Goal: Task Accomplishment & Management: Complete application form

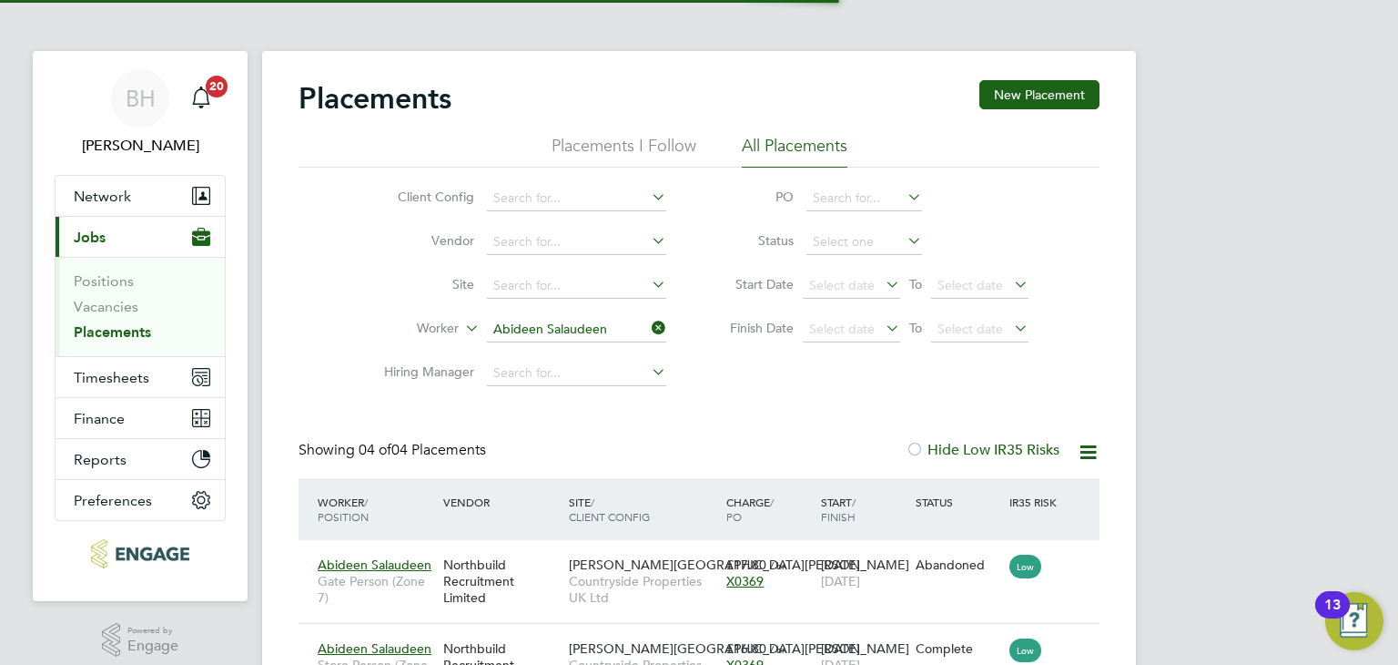
click at [280, 460] on div "Placements New Placement Placements I Follow All Placements Client Config Vendo…" at bounding box center [699, 489] width 874 height 877
click at [130, 378] on span "Timesheets" at bounding box center [112, 377] width 76 height 17
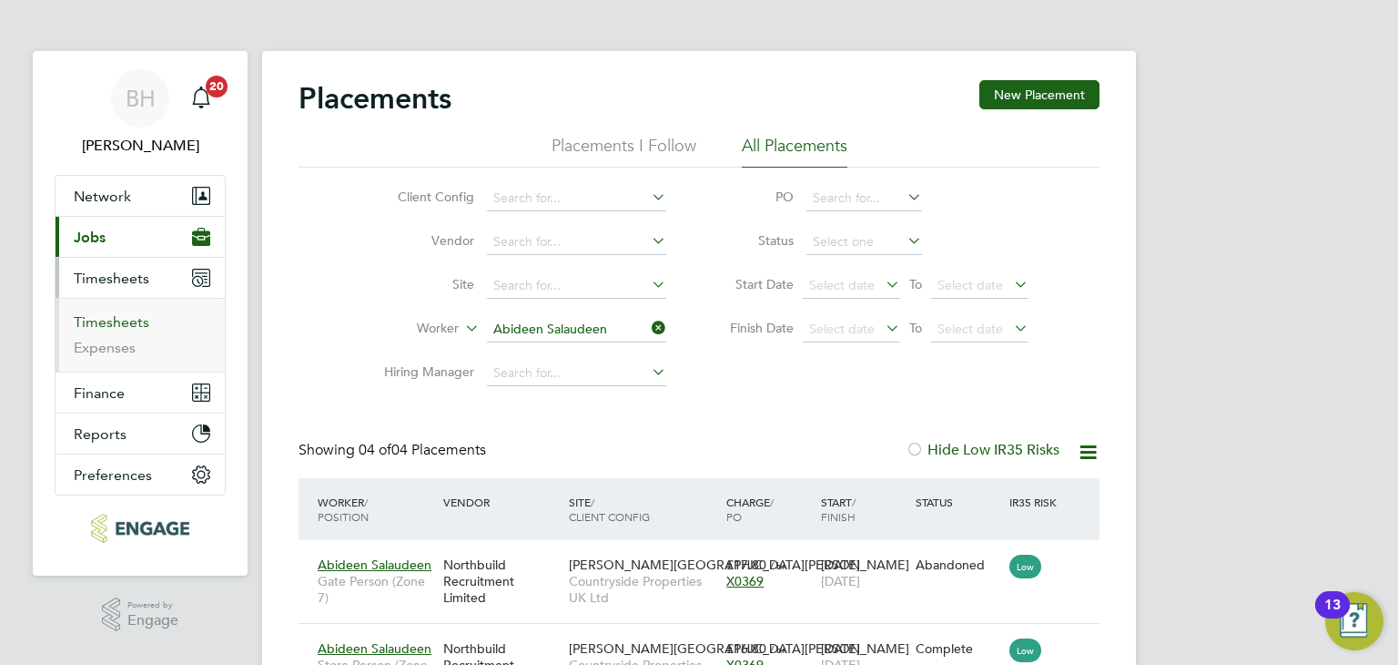
click at [128, 321] on link "Timesheets" at bounding box center [112, 321] width 76 height 17
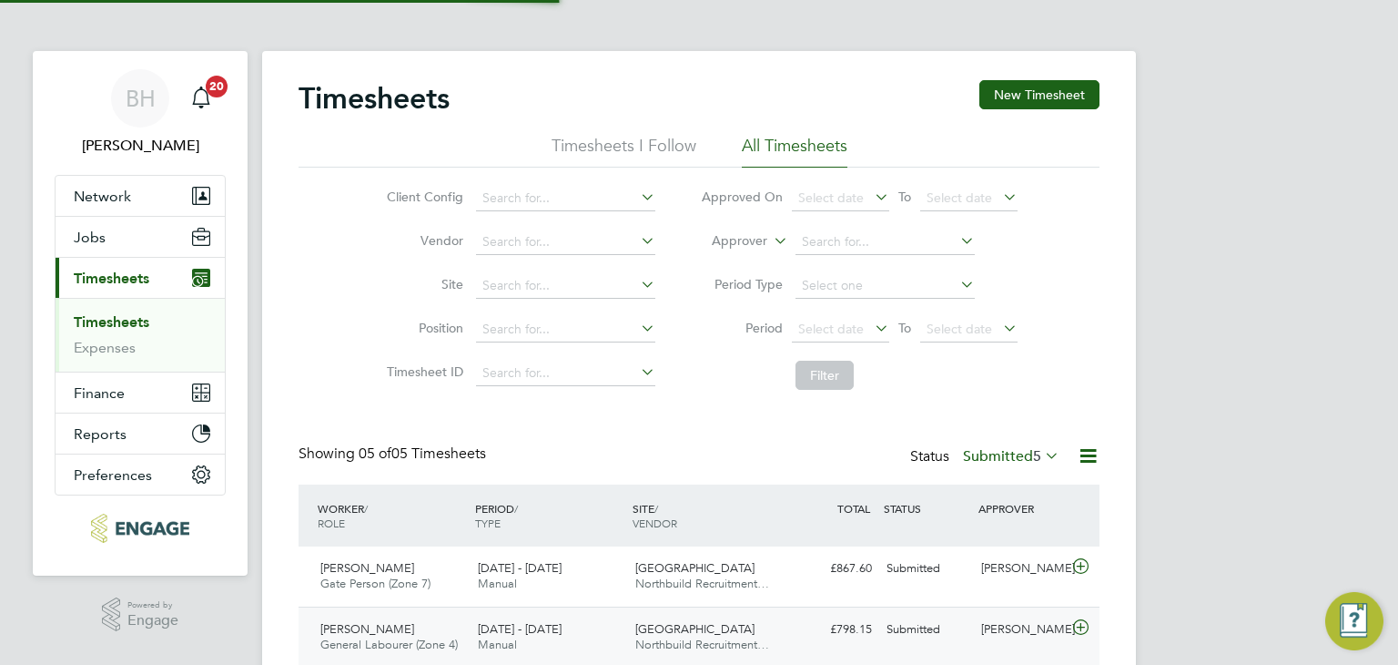
scroll to position [8, 9]
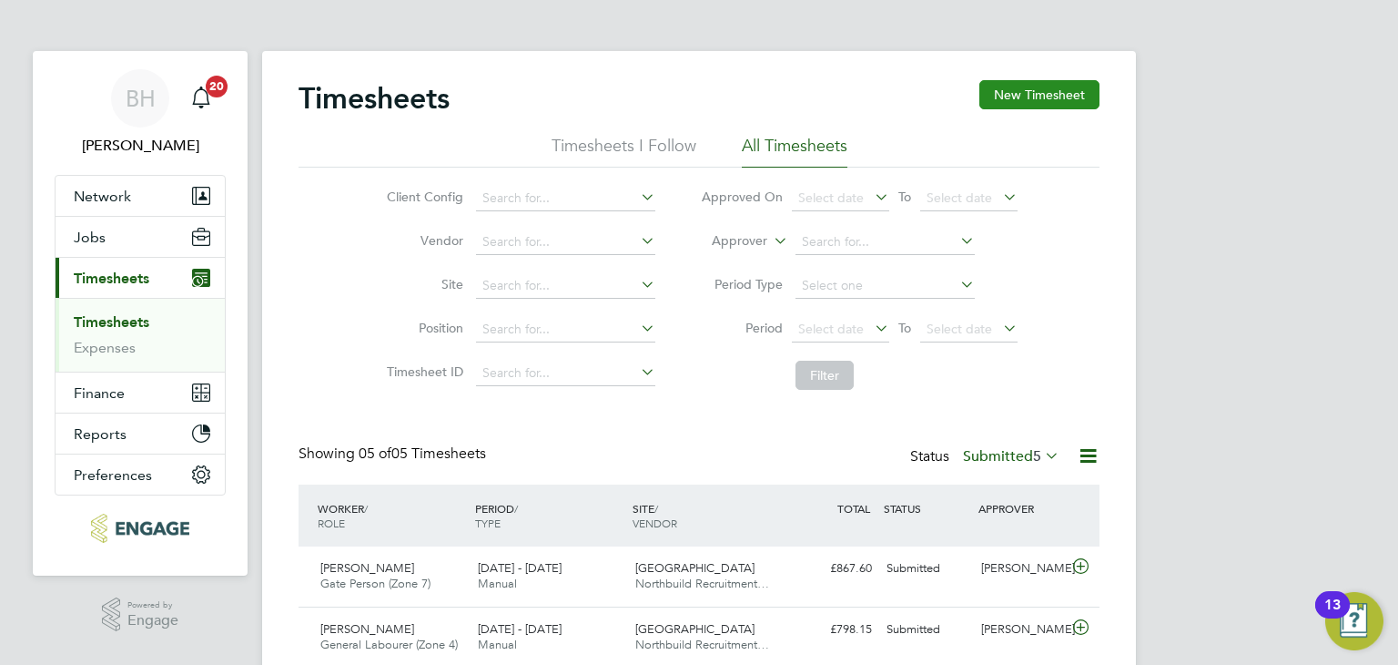
click at [1029, 86] on button "New Timesheet" at bounding box center [1039, 94] width 120 height 29
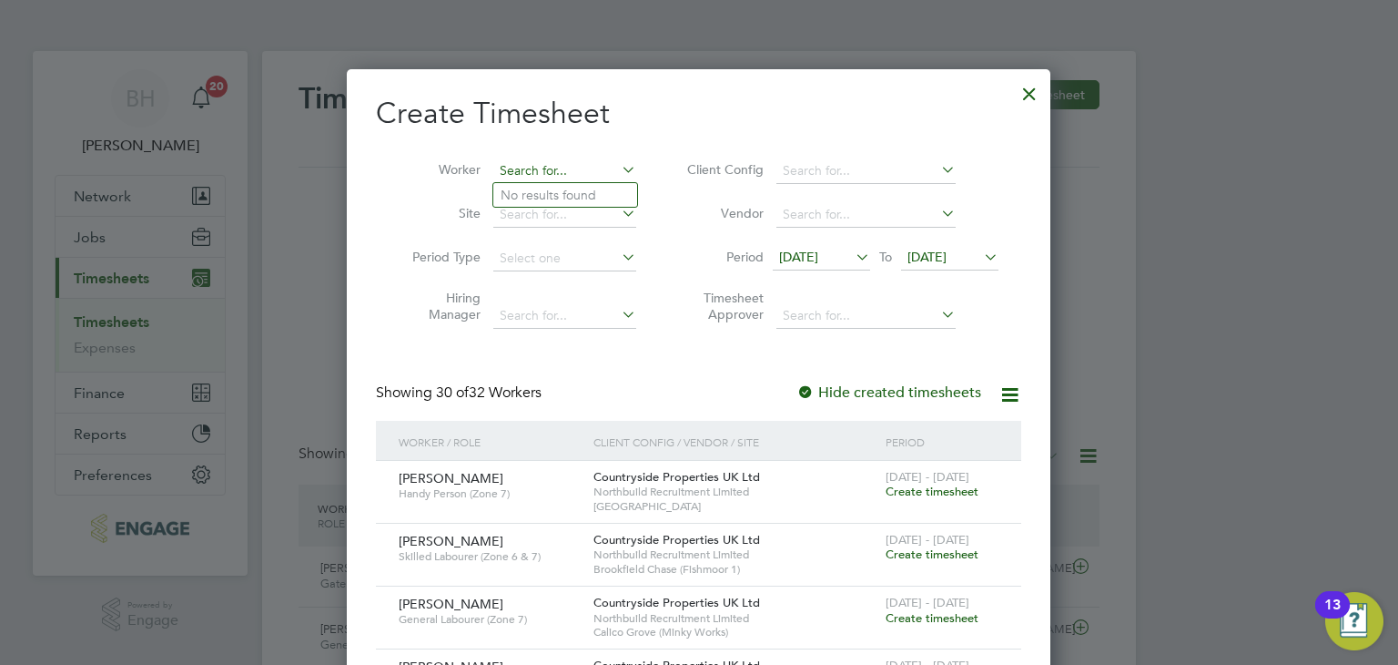
click at [546, 168] on input at bounding box center [564, 170] width 143 height 25
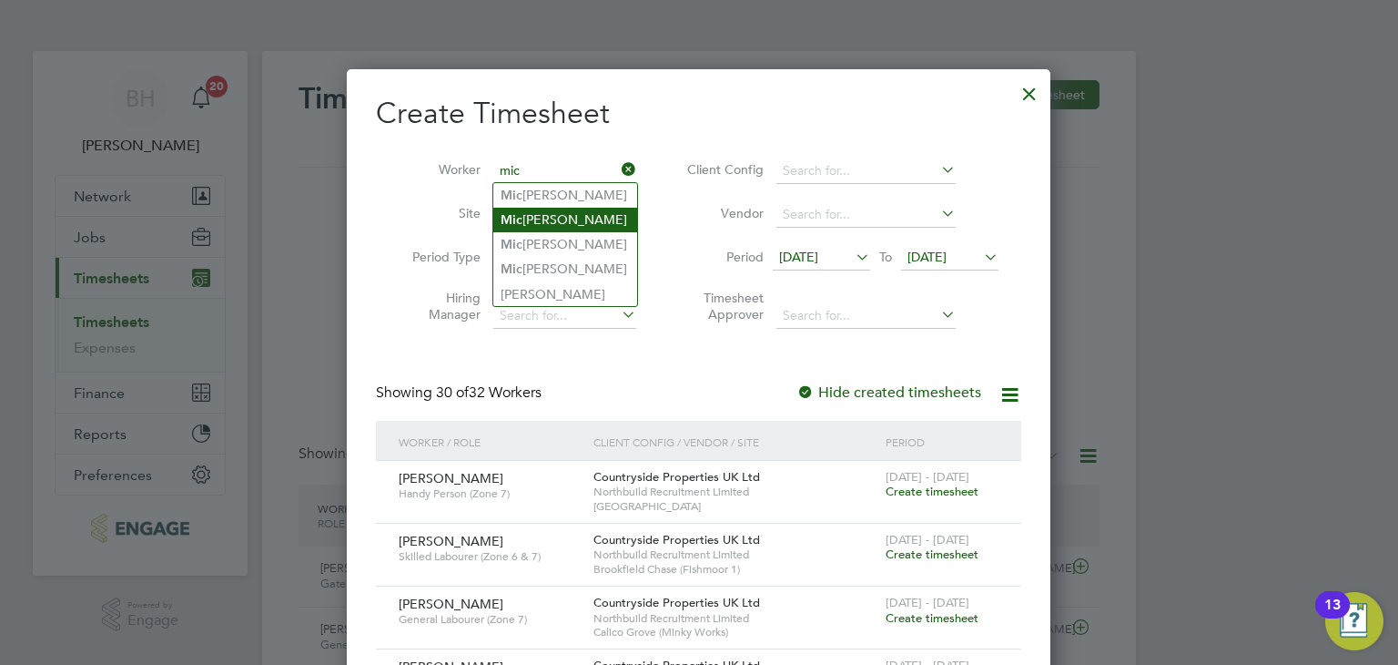
click at [554, 213] on li "[PERSON_NAME]" at bounding box center [565, 220] width 144 height 25
type input "[PERSON_NAME]"
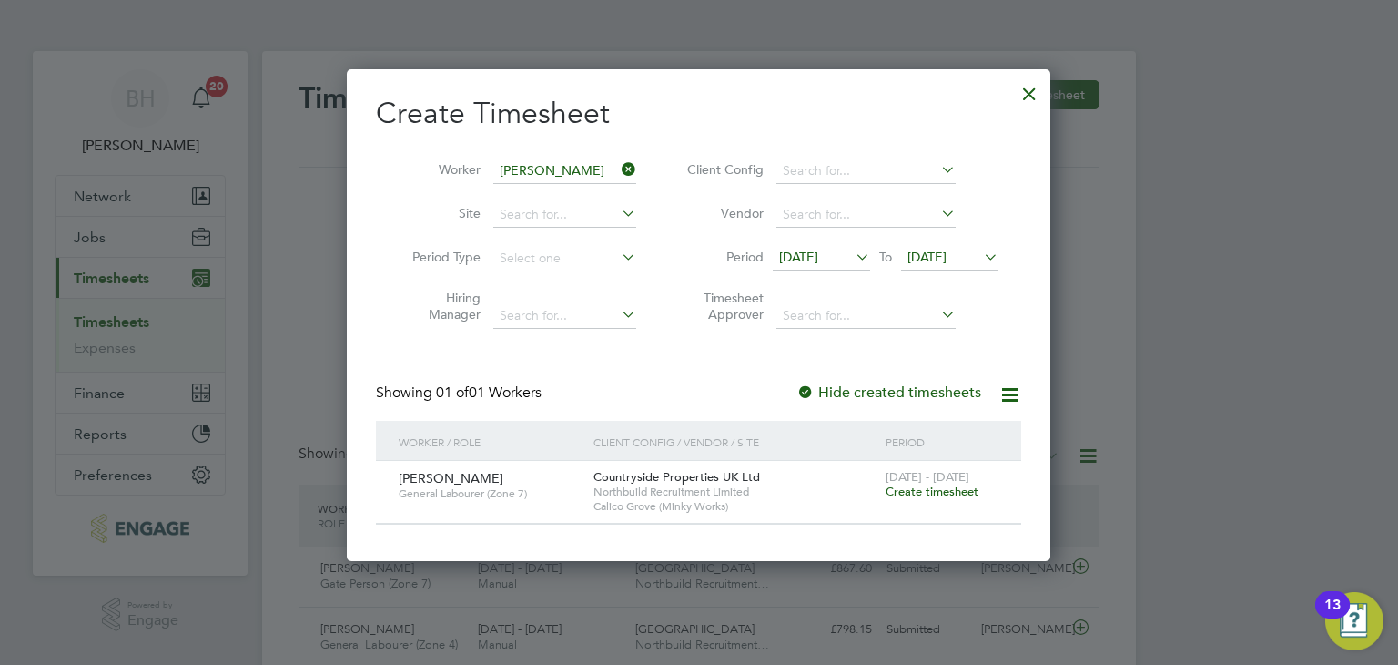
click at [948, 487] on span "Create timesheet" at bounding box center [932, 490] width 93 height 15
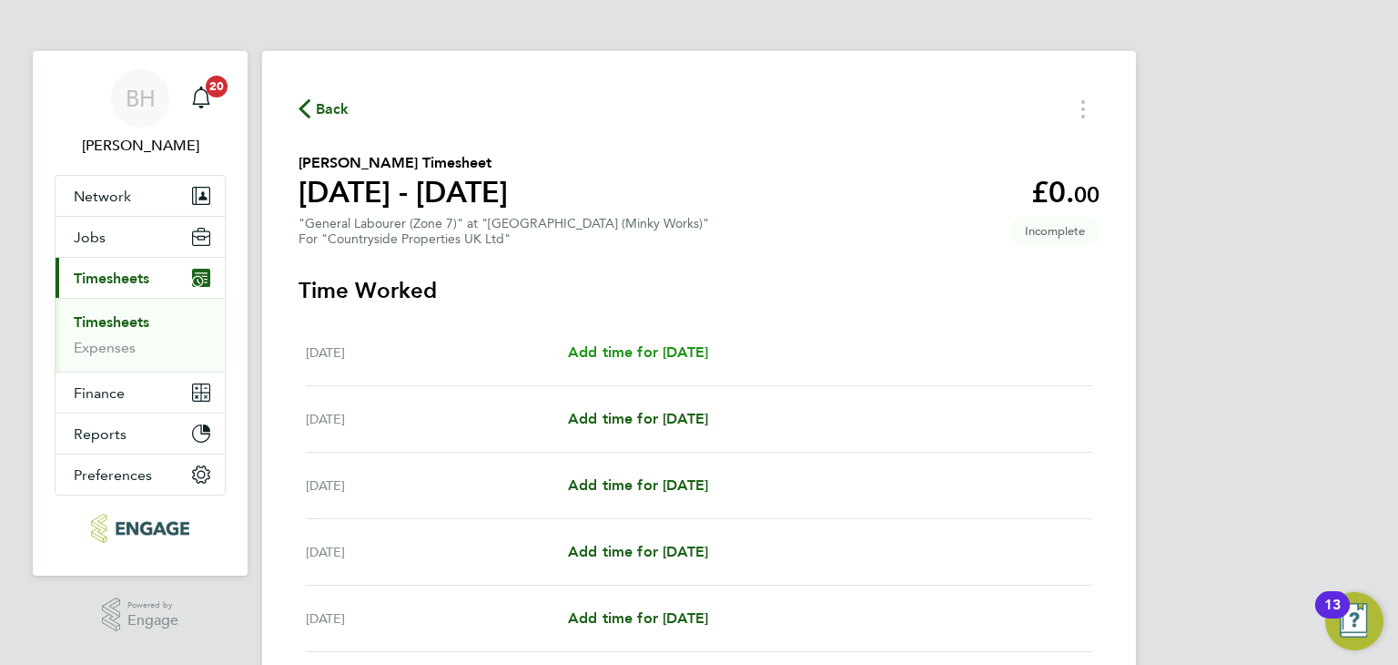
click at [649, 353] on span "Add time for [DATE]" at bounding box center [638, 351] width 140 height 17
select select "30"
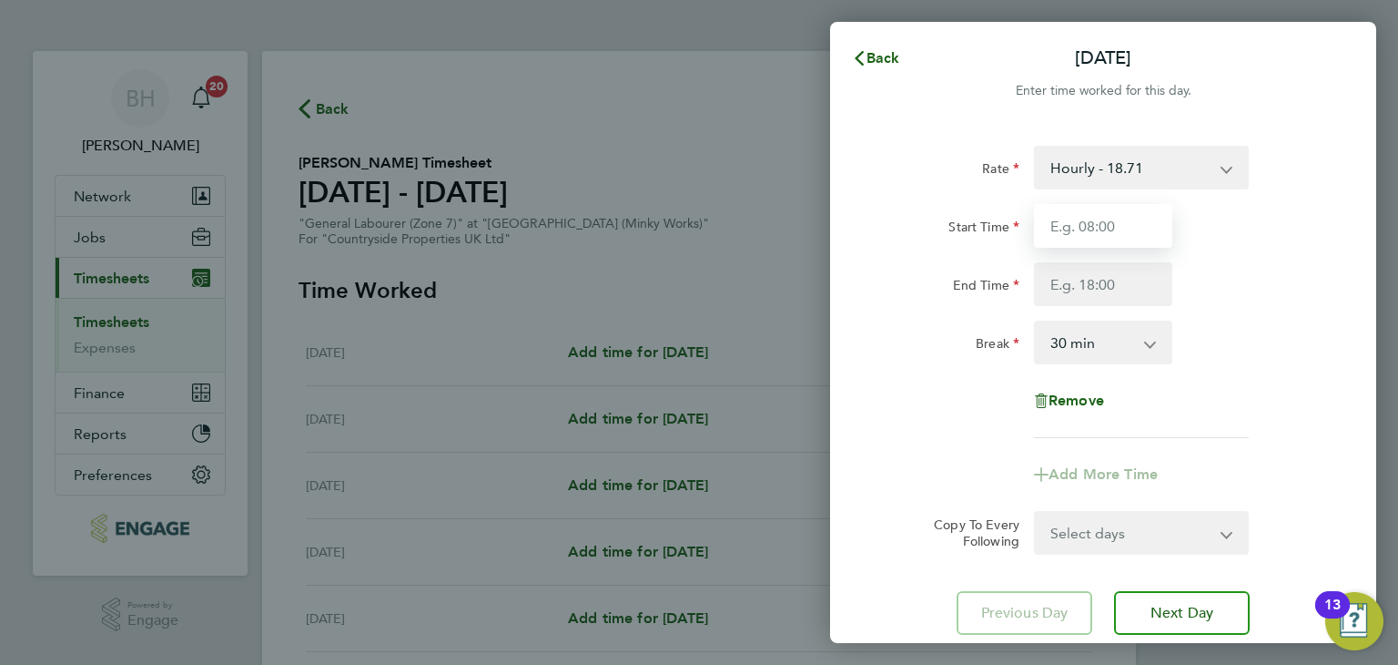
click at [1107, 219] on input "Start Time" at bounding box center [1103, 226] width 138 height 44
type input "07:30"
click at [1089, 275] on input "End Time" at bounding box center [1103, 284] width 138 height 44
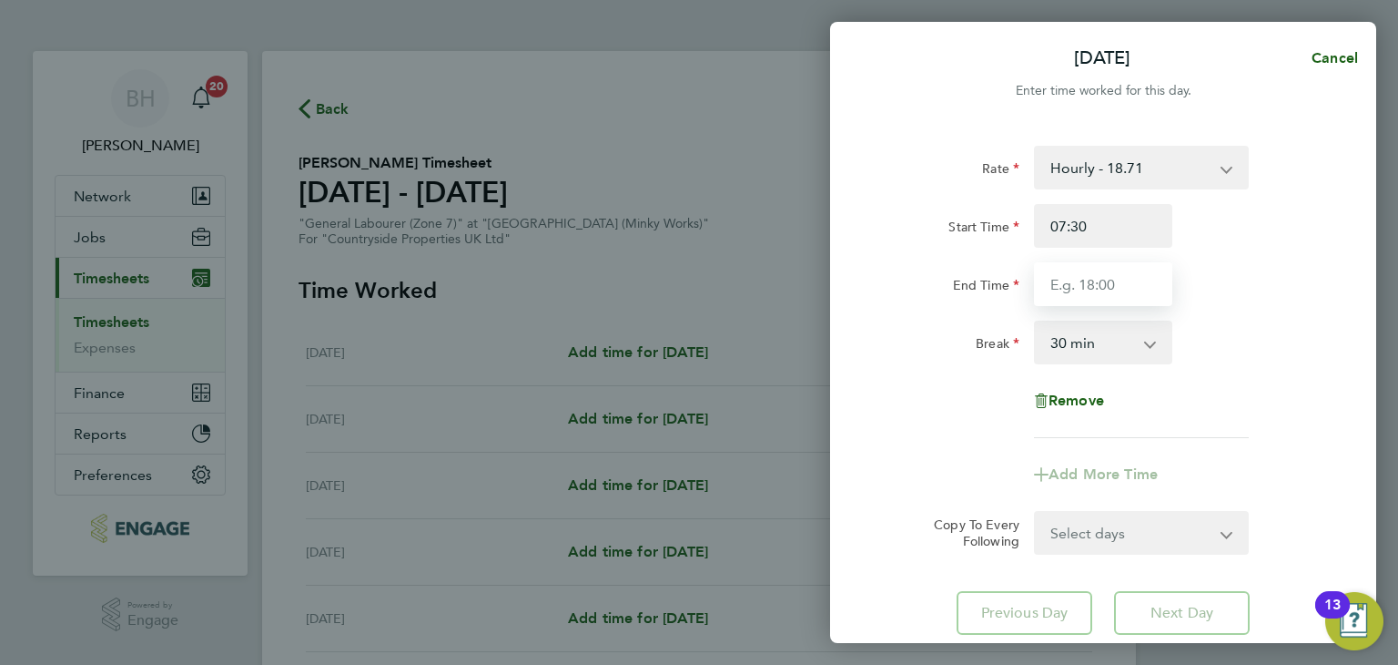
type input "17:00"
click at [1118, 531] on form "Rate Hourly - 18.71 Start Time 07:30 End Time 17:00 Break 0 min 15 min 30 min 4…" at bounding box center [1103, 350] width 444 height 409
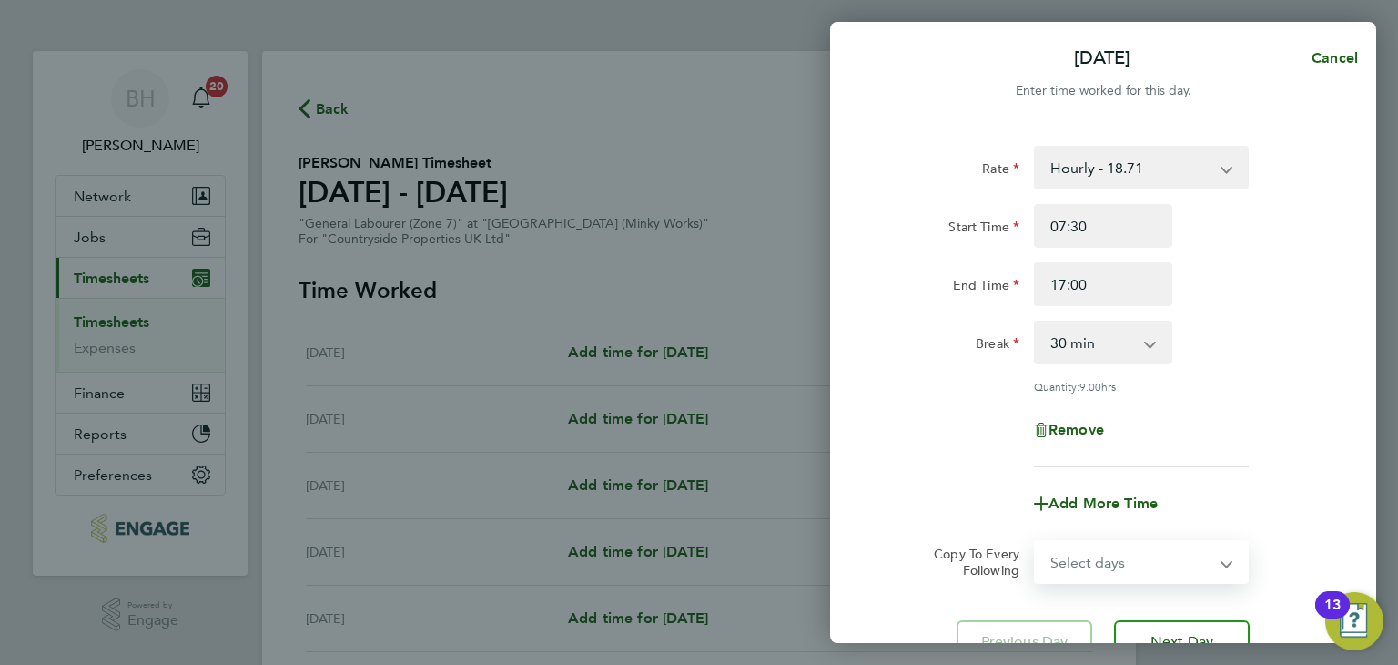
select select "WEEKDAY"
click at [1036, 542] on select "Select days Day Weekday (Mon-Fri) Weekend (Sat-Sun) [DATE] [DATE] [DATE] [DATE]…" at bounding box center [1131, 562] width 191 height 40
select select "[DATE]"
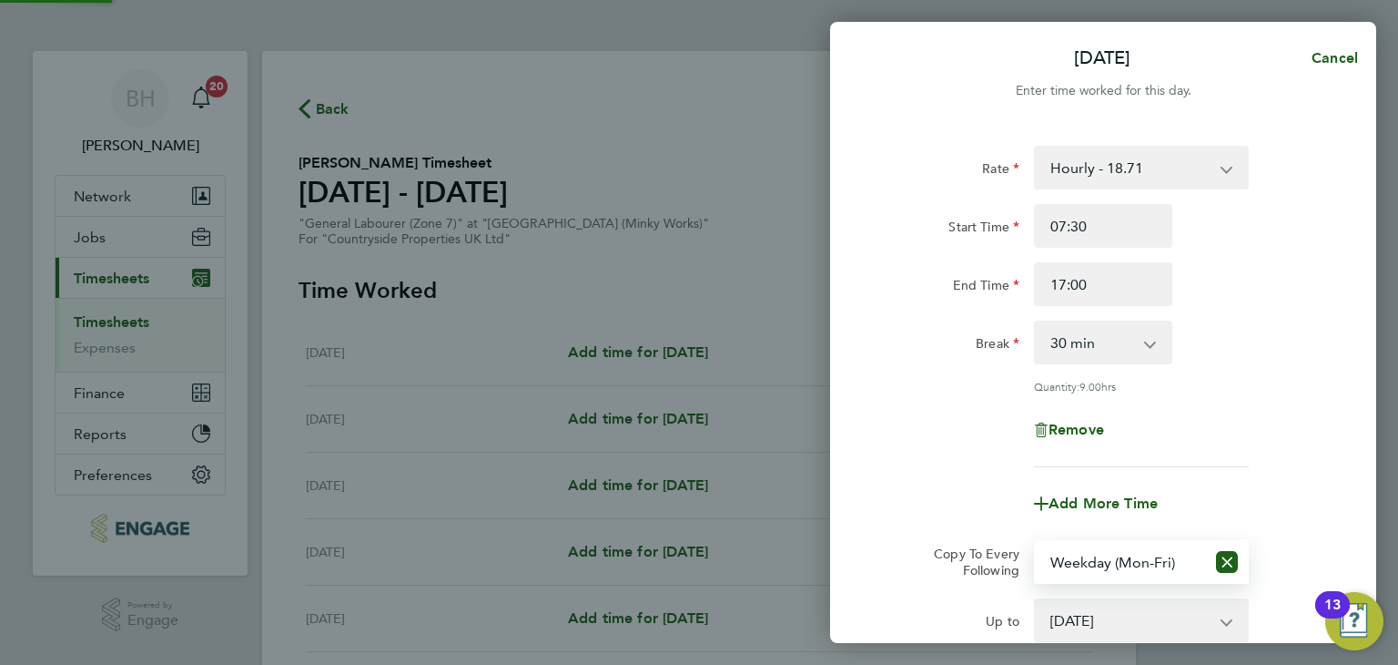
click at [1292, 337] on div "Break 0 min 15 min 30 min 45 min 60 min 75 min 90 min" at bounding box center [1103, 342] width 459 height 44
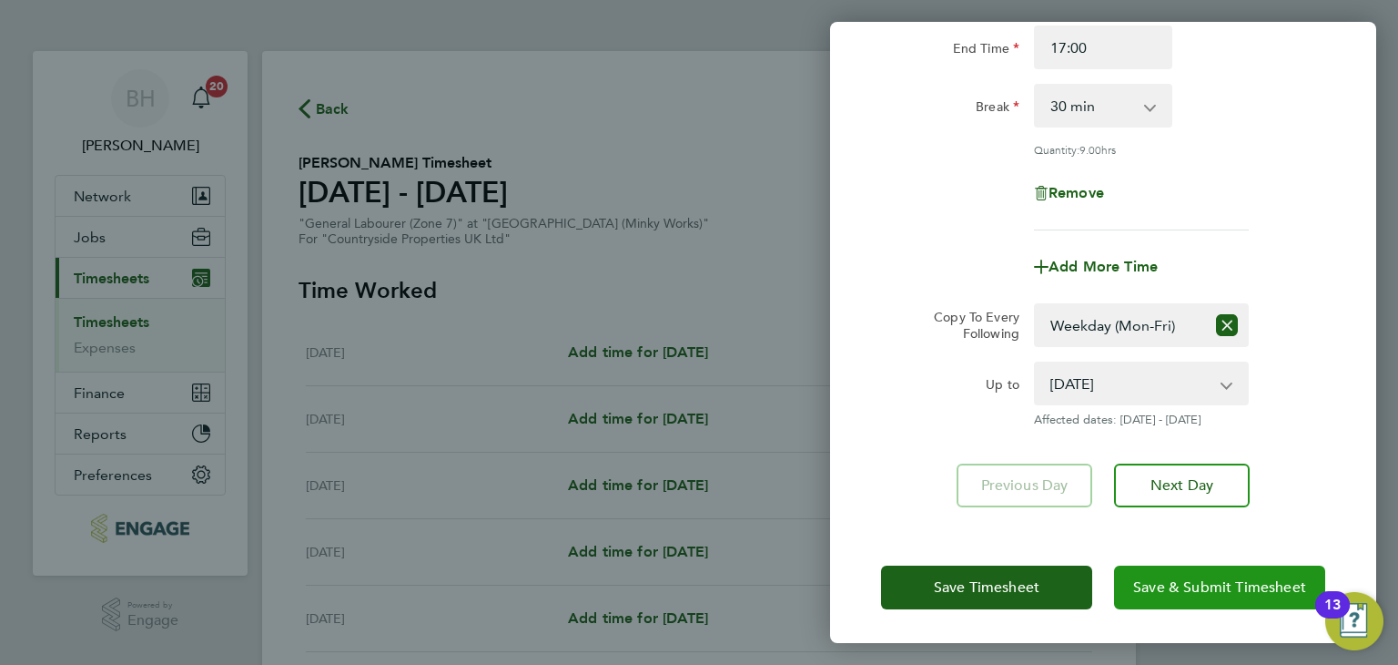
click at [1189, 583] on span "Save & Submit Timesheet" at bounding box center [1219, 587] width 173 height 18
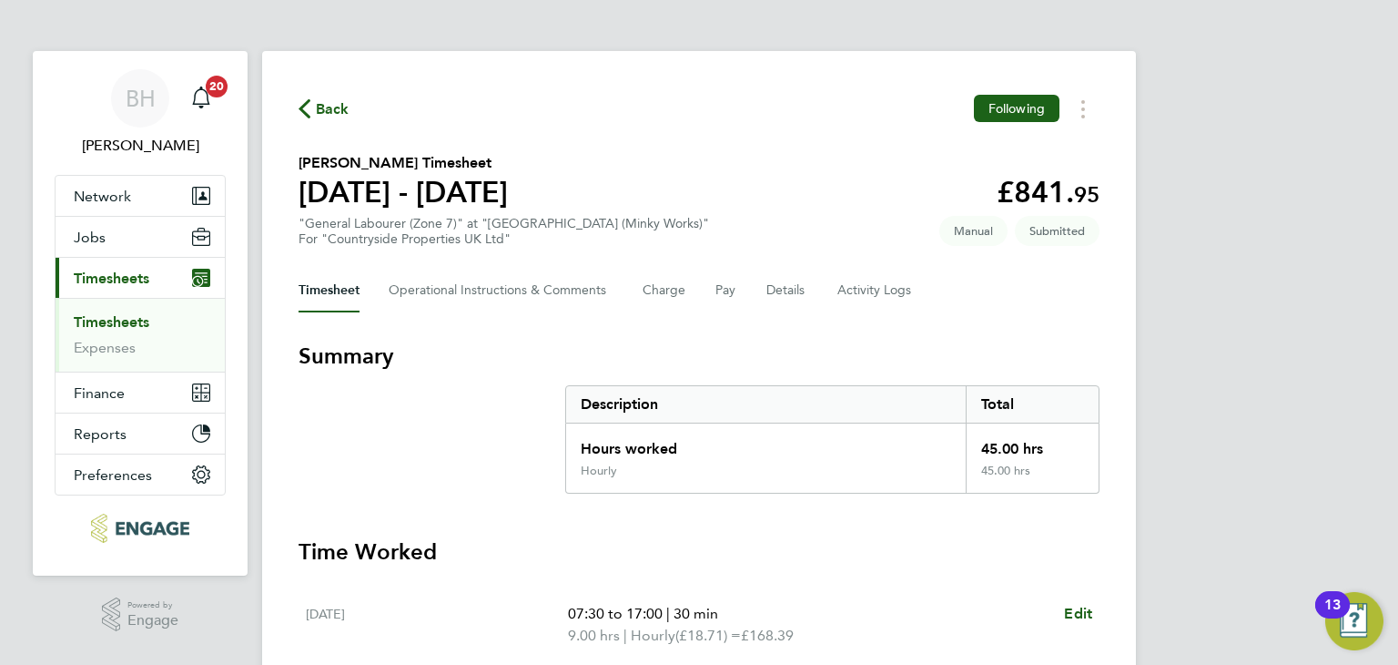
click at [321, 110] on span "Back" at bounding box center [333, 109] width 34 height 22
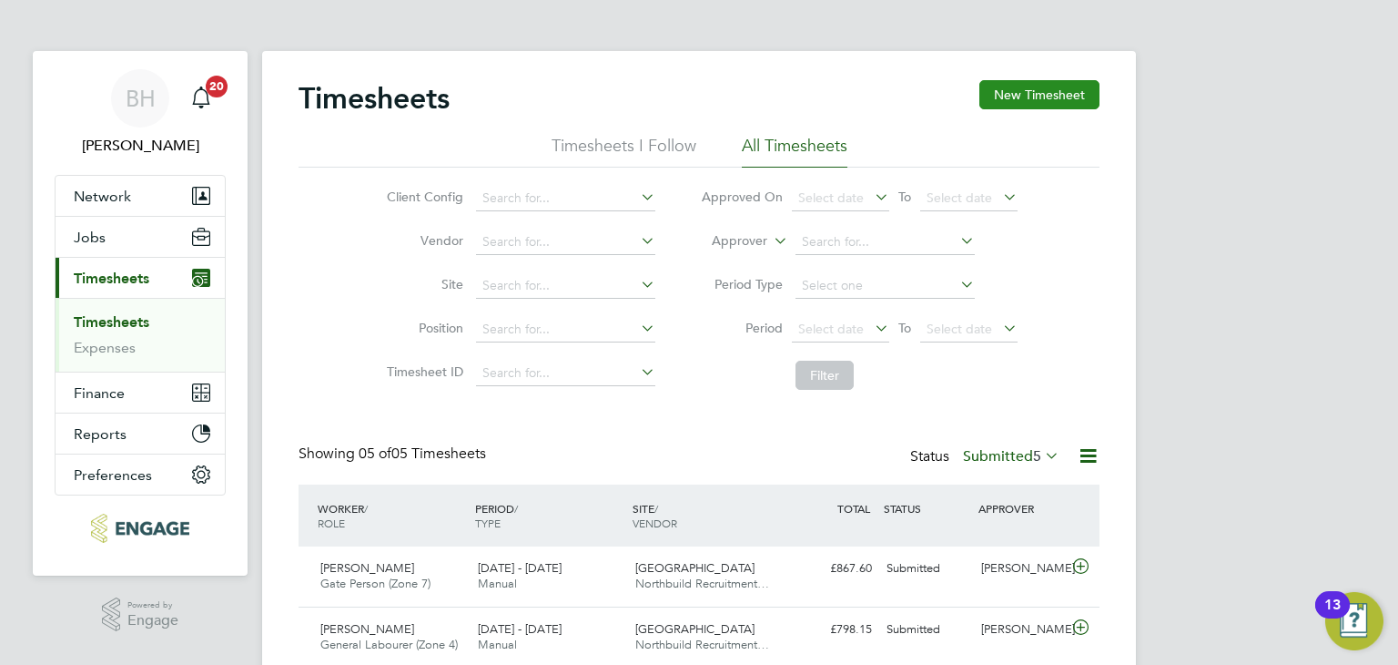
click at [1004, 103] on button "New Timesheet" at bounding box center [1039, 94] width 120 height 29
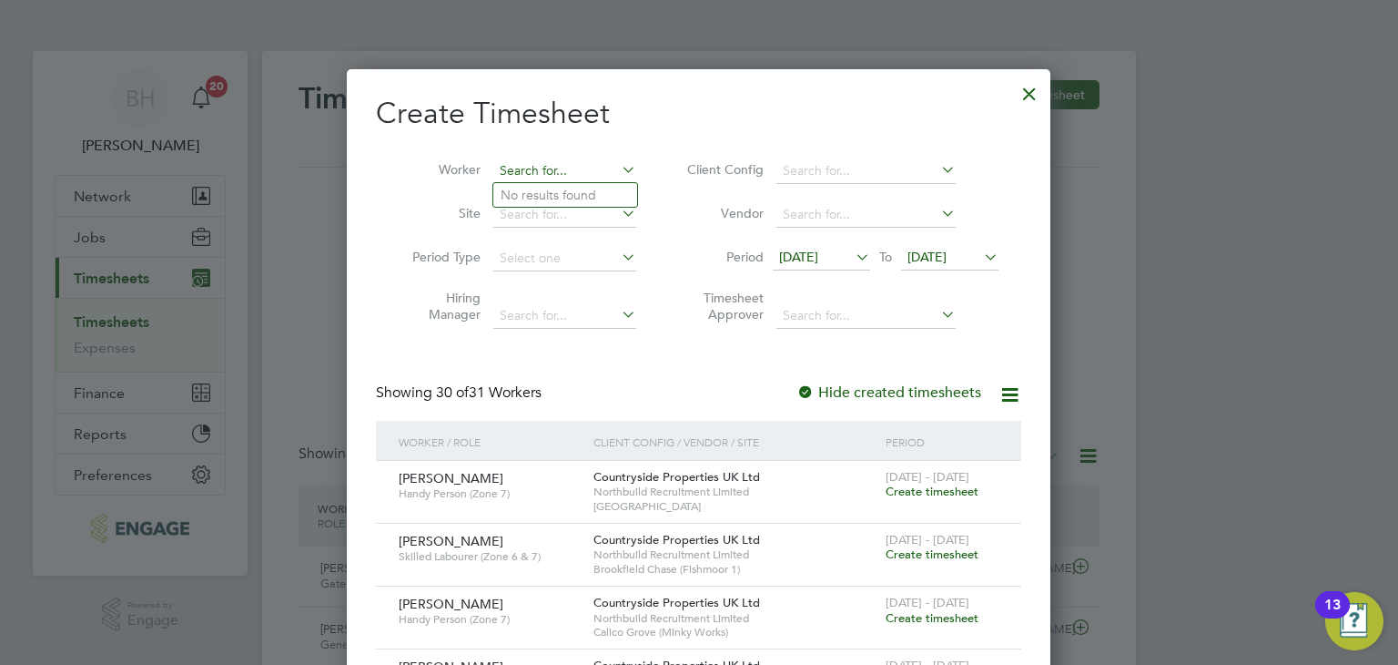
click at [568, 162] on input at bounding box center [564, 170] width 143 height 25
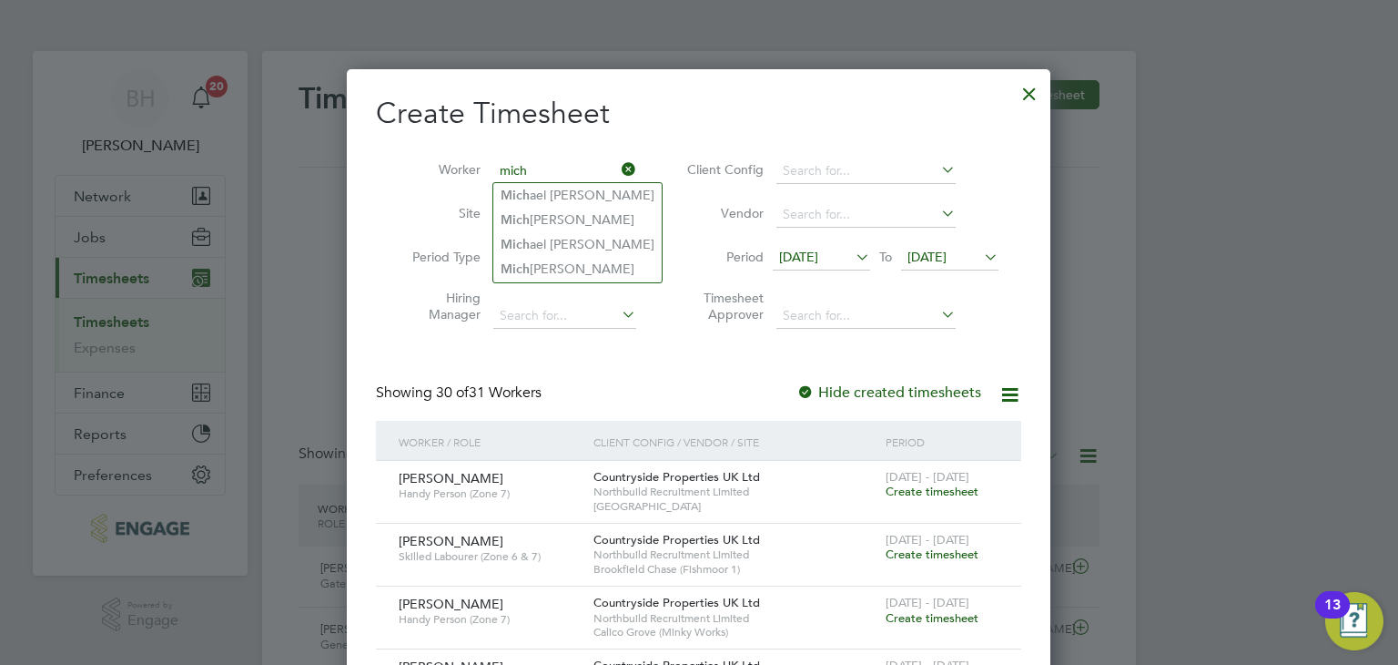
type input "mich"
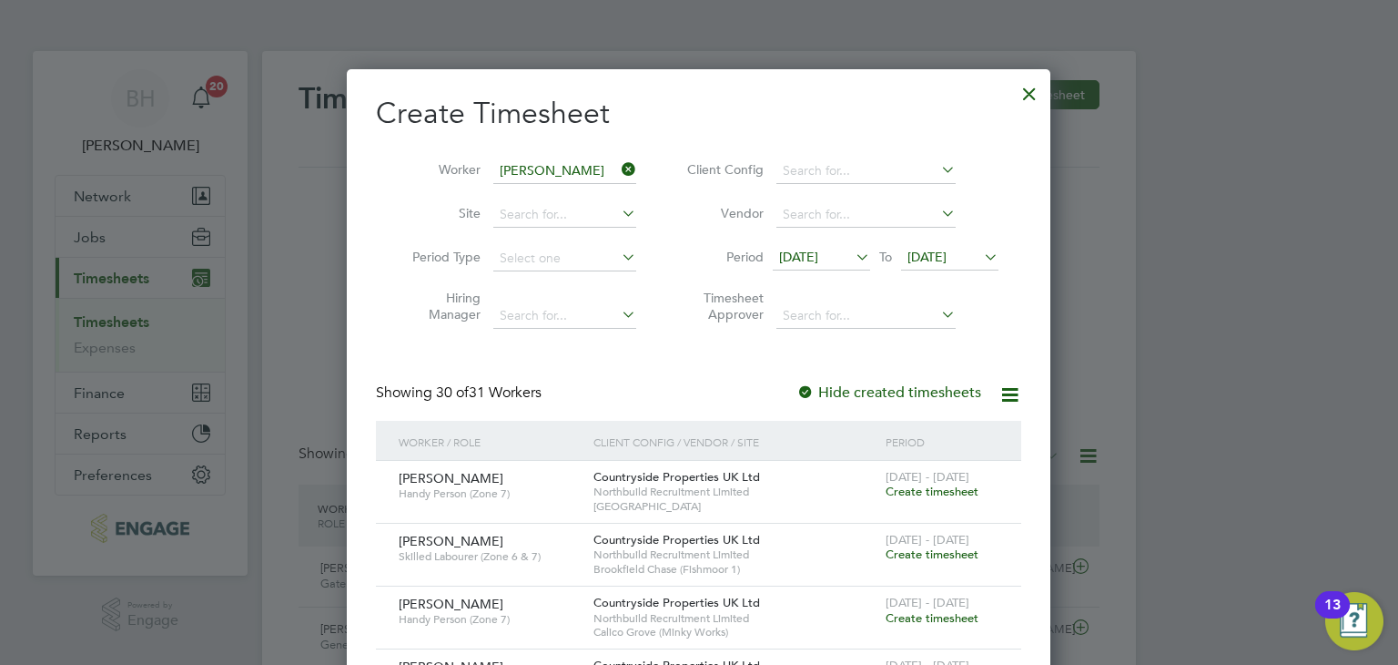
type input "[PERSON_NAME]"
type input "f"
type input "g"
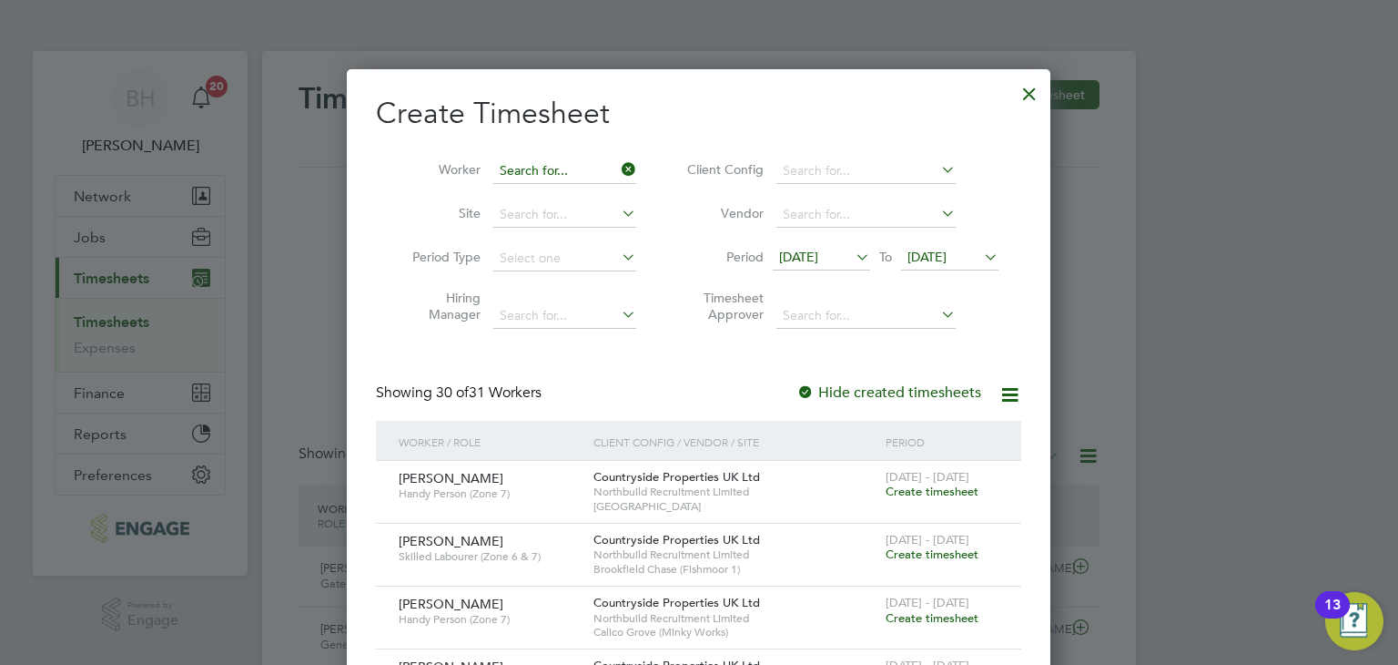
click at [575, 170] on input at bounding box center [564, 170] width 143 height 25
type input "g"
click at [553, 167] on input "gben" at bounding box center [564, 170] width 143 height 25
type input "g"
type input "fes"
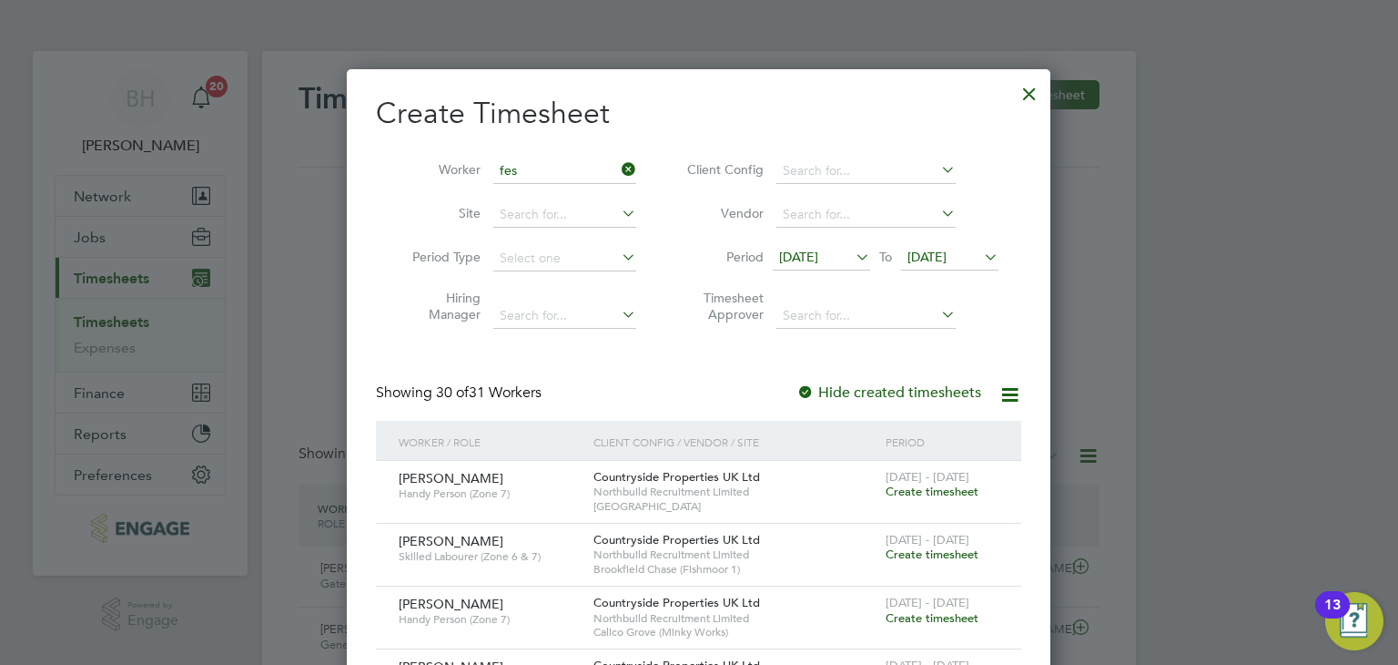
click at [618, 168] on icon at bounding box center [618, 169] width 0 height 25
click at [566, 157] on li "Worker" at bounding box center [517, 171] width 283 height 44
click at [542, 183] on li "Worker" at bounding box center [517, 171] width 283 height 44
click at [539, 166] on input at bounding box center [564, 170] width 143 height 25
type input "f"
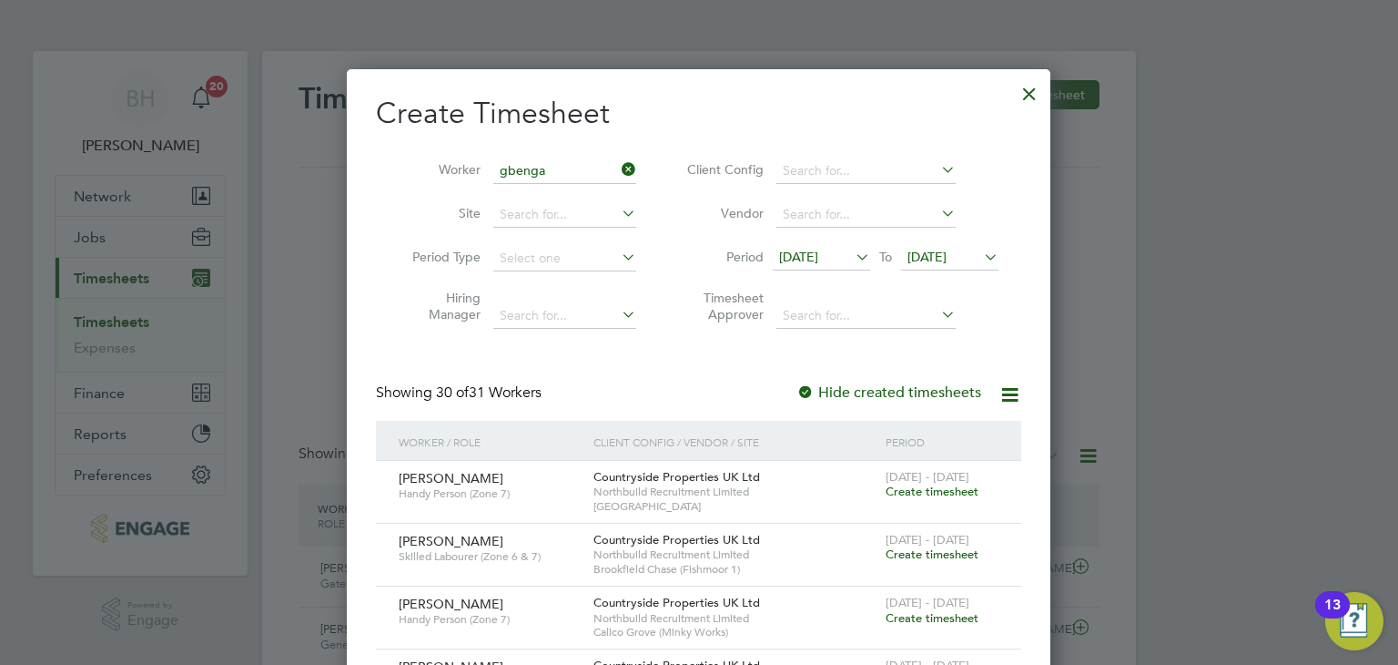
type input "gbenga"
click at [618, 169] on icon at bounding box center [618, 169] width 0 height 25
click at [562, 174] on input at bounding box center [564, 170] width 143 height 25
type input "g"
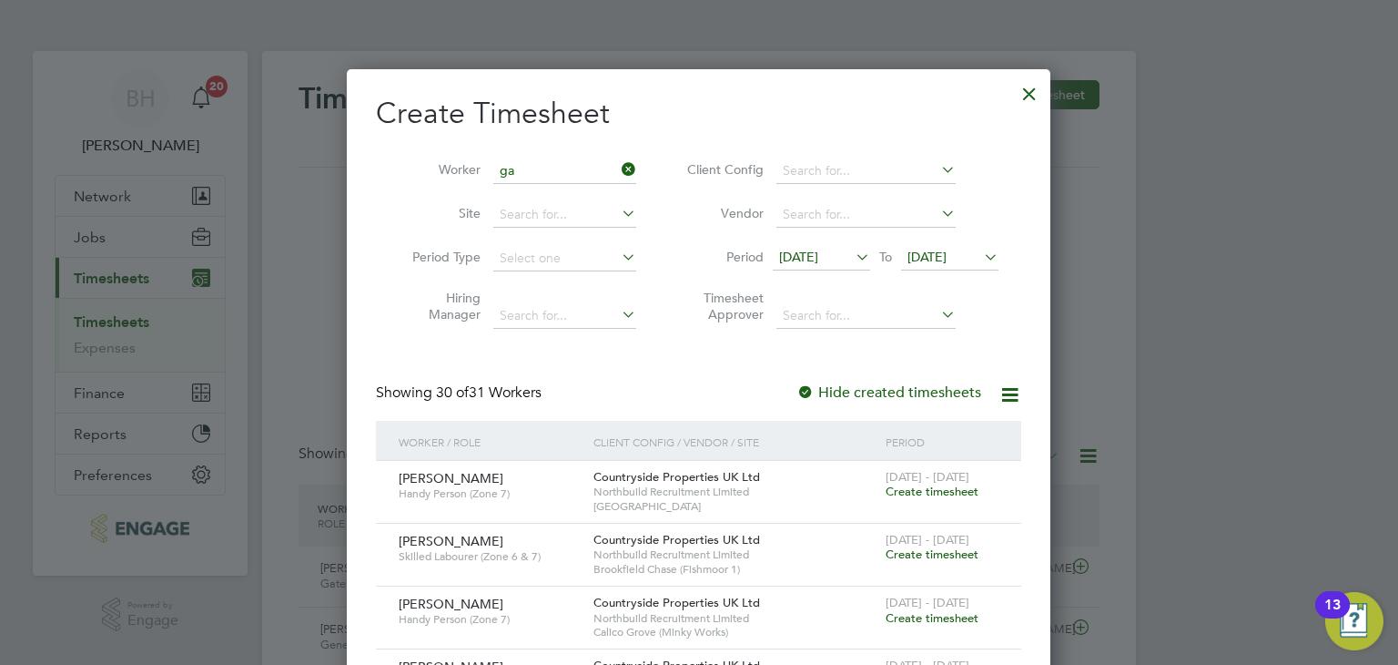
type input "g"
click at [1276, 213] on div at bounding box center [699, 332] width 1398 height 665
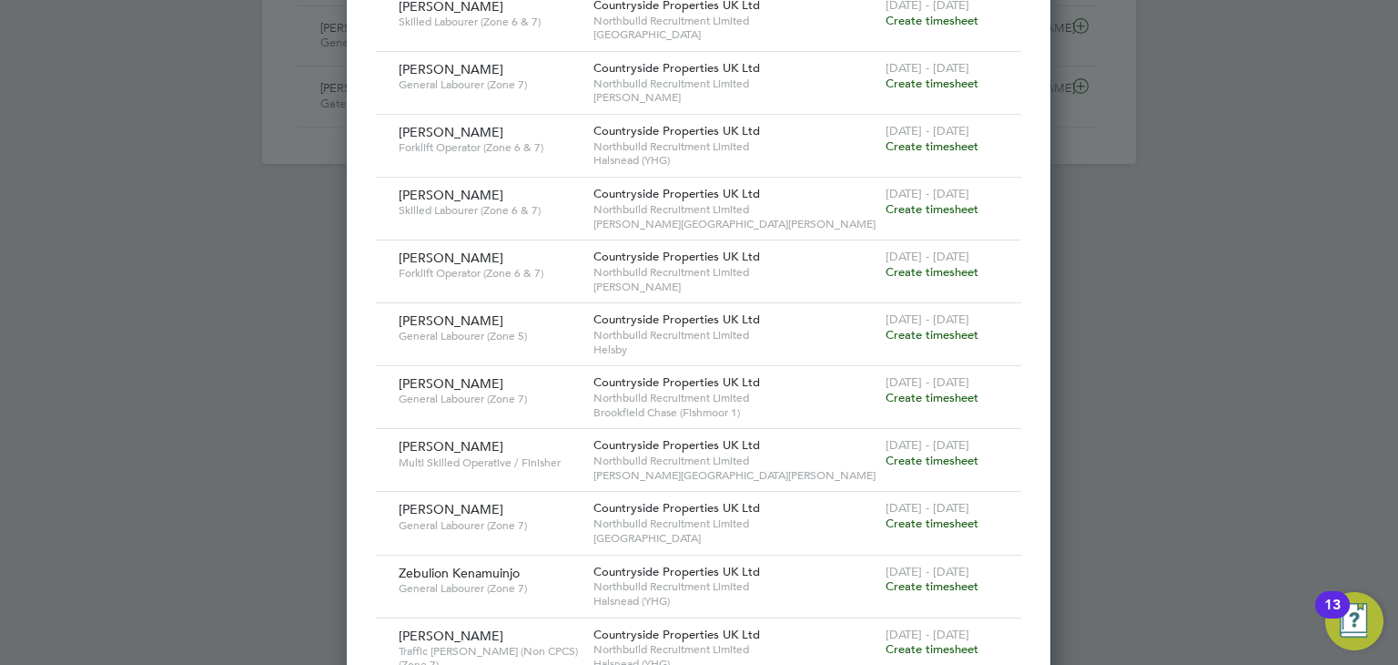
scroll to position [874, 0]
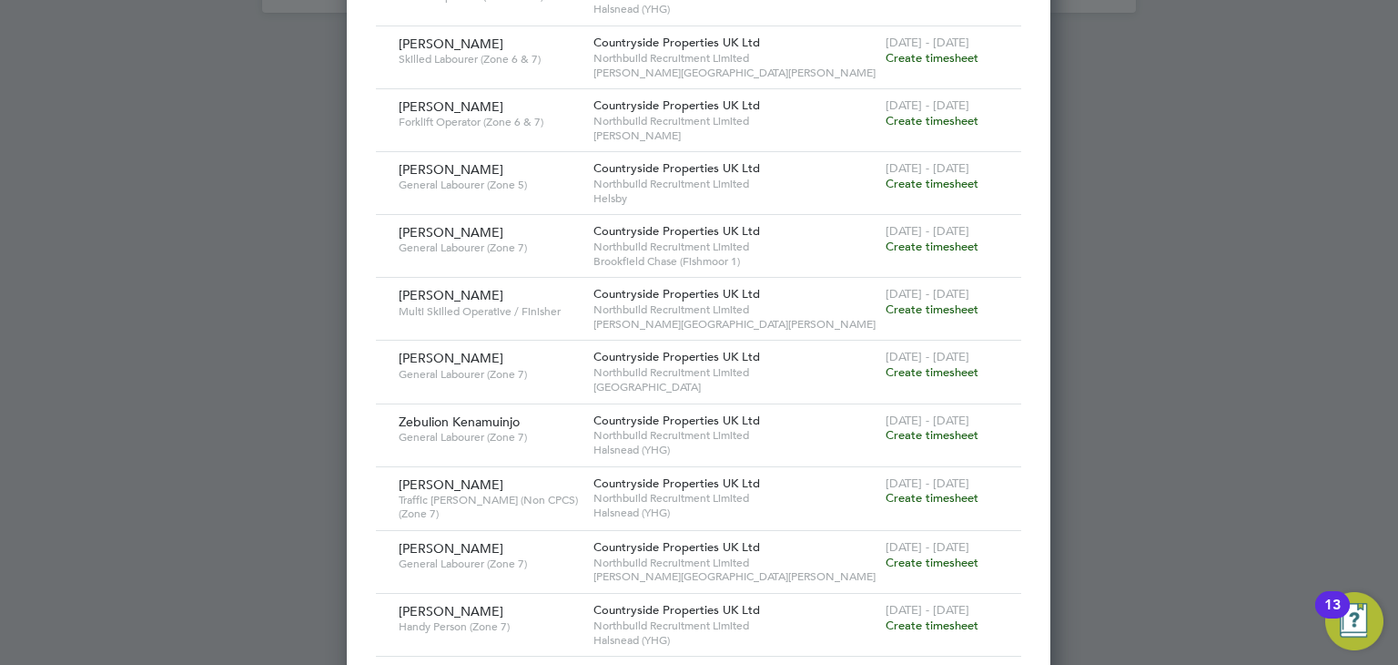
click at [955, 317] on div "[DATE] - [DATE] Create timesheet" at bounding box center [942, 302] width 122 height 49
click at [955, 307] on span "Create timesheet" at bounding box center [932, 308] width 93 height 15
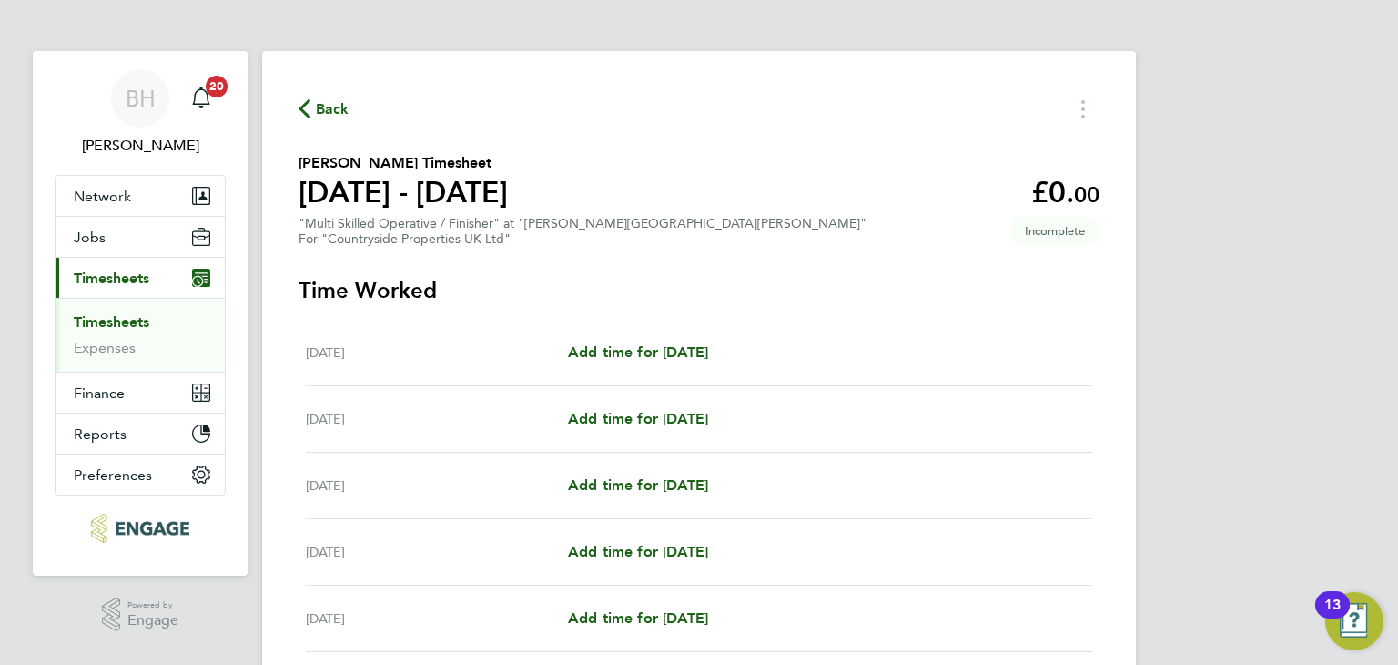
click at [725, 337] on div "[DATE] Add time for [DATE] Add time for [DATE]" at bounding box center [699, 353] width 787 height 66
click at [708, 356] on span "Add time for [DATE]" at bounding box center [638, 351] width 140 height 17
select select "30"
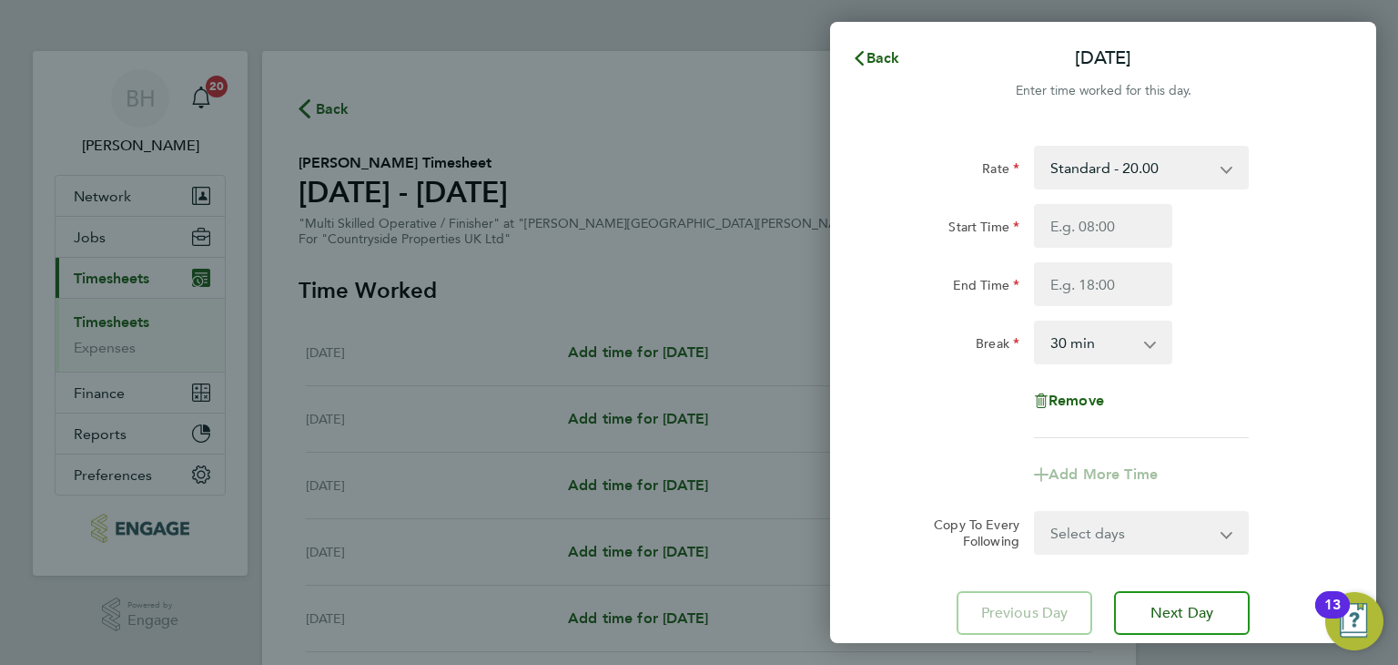
scroll to position [5, 0]
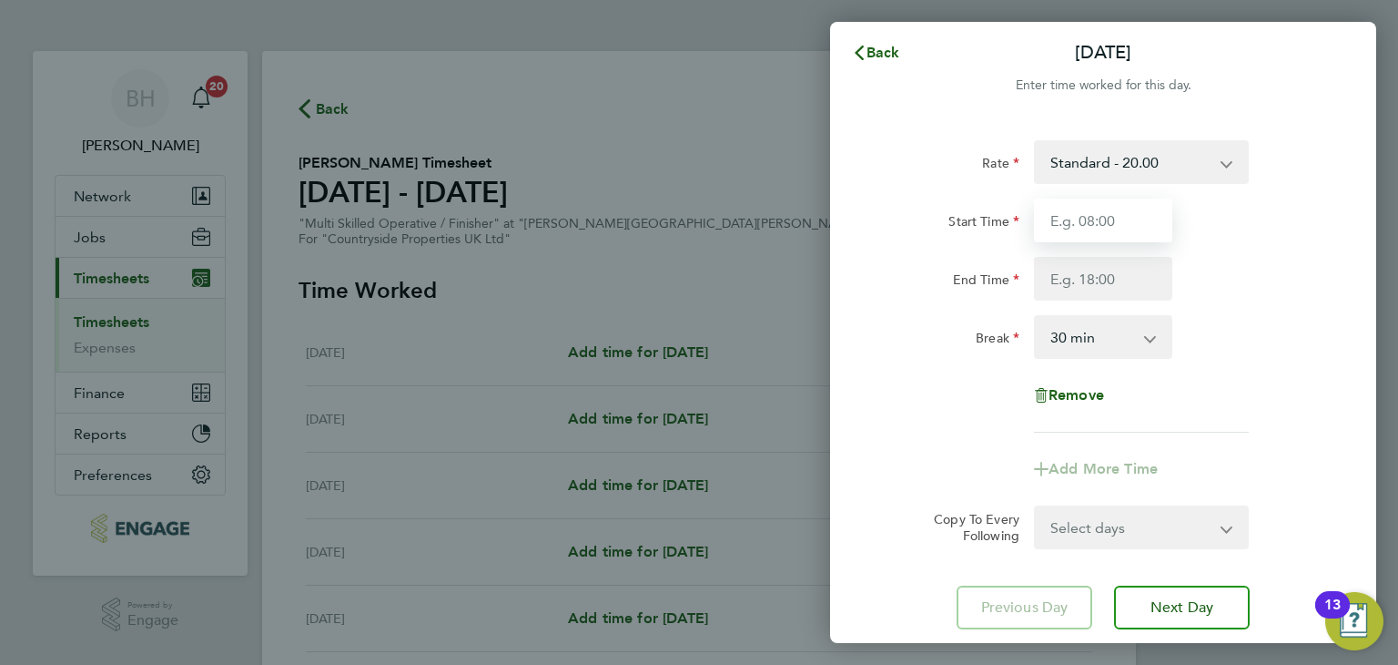
click at [1123, 228] on input "Start Time" at bounding box center [1103, 220] width 138 height 44
type input "07:30"
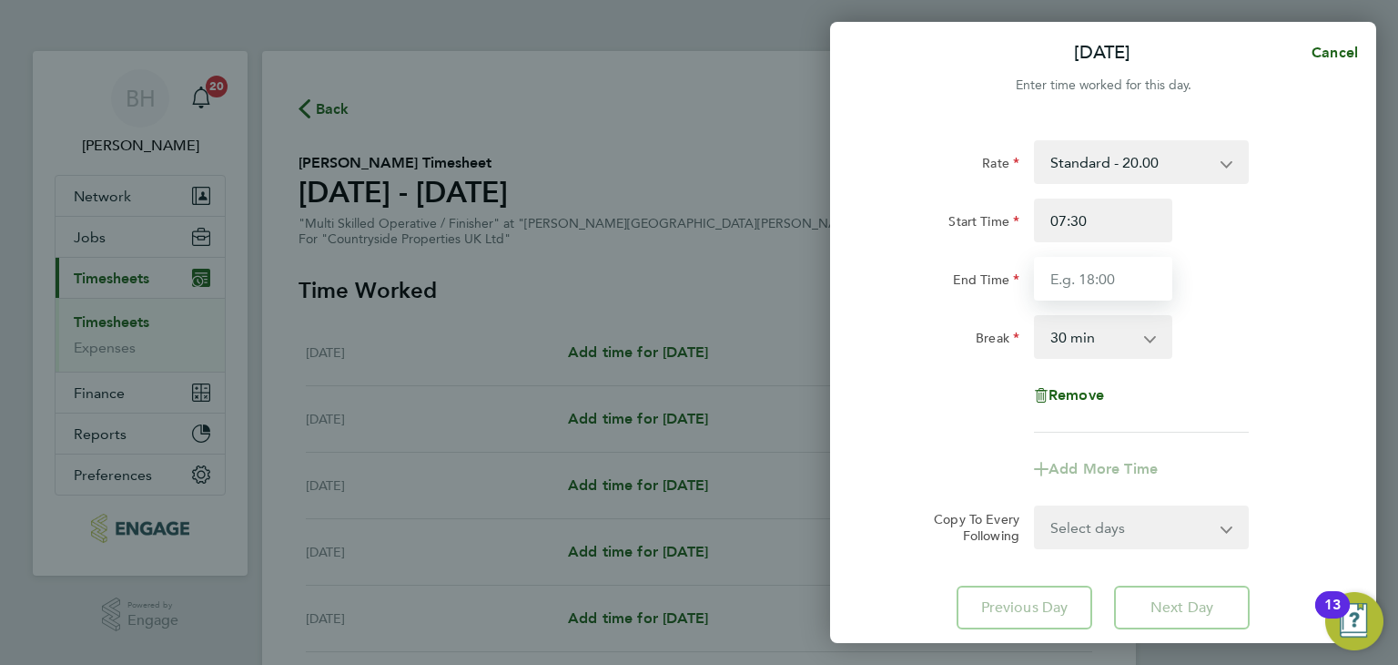
click at [1116, 265] on input "End Time" at bounding box center [1103, 279] width 138 height 44
type input "17:00"
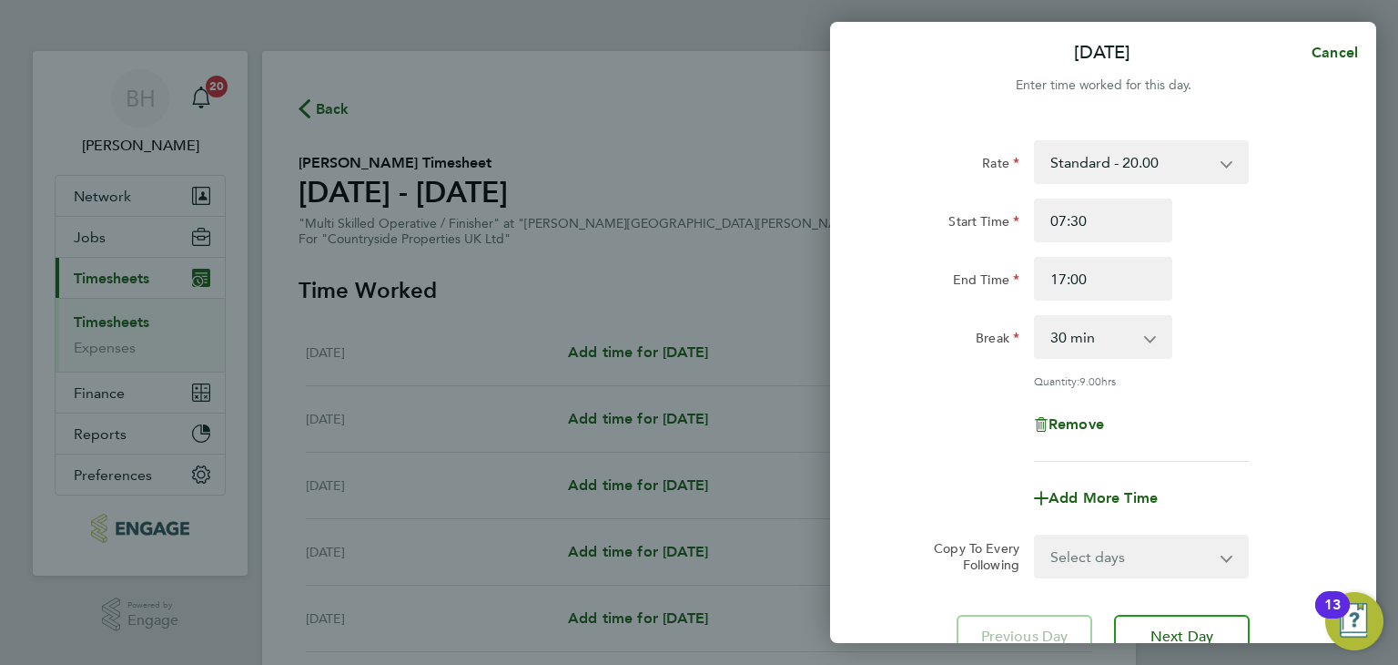
click at [1183, 390] on div "Rate Standard - 20.00 Start Time 07:30 End Time 17:00 Break 0 min 15 min 30 min…" at bounding box center [1103, 300] width 444 height 321
click at [1100, 562] on select "Select days Day Weekday (Mon-Fri) Weekend (Sat-Sun) [DATE] [DATE] [DATE] [DATE]…" at bounding box center [1131, 556] width 191 height 40
select select "WEEKDAY"
click at [1036, 536] on select "Select days Day Weekday (Mon-Fri) Weekend (Sat-Sun) [DATE] [DATE] [DATE] [DATE]…" at bounding box center [1131, 556] width 191 height 40
select select "[DATE]"
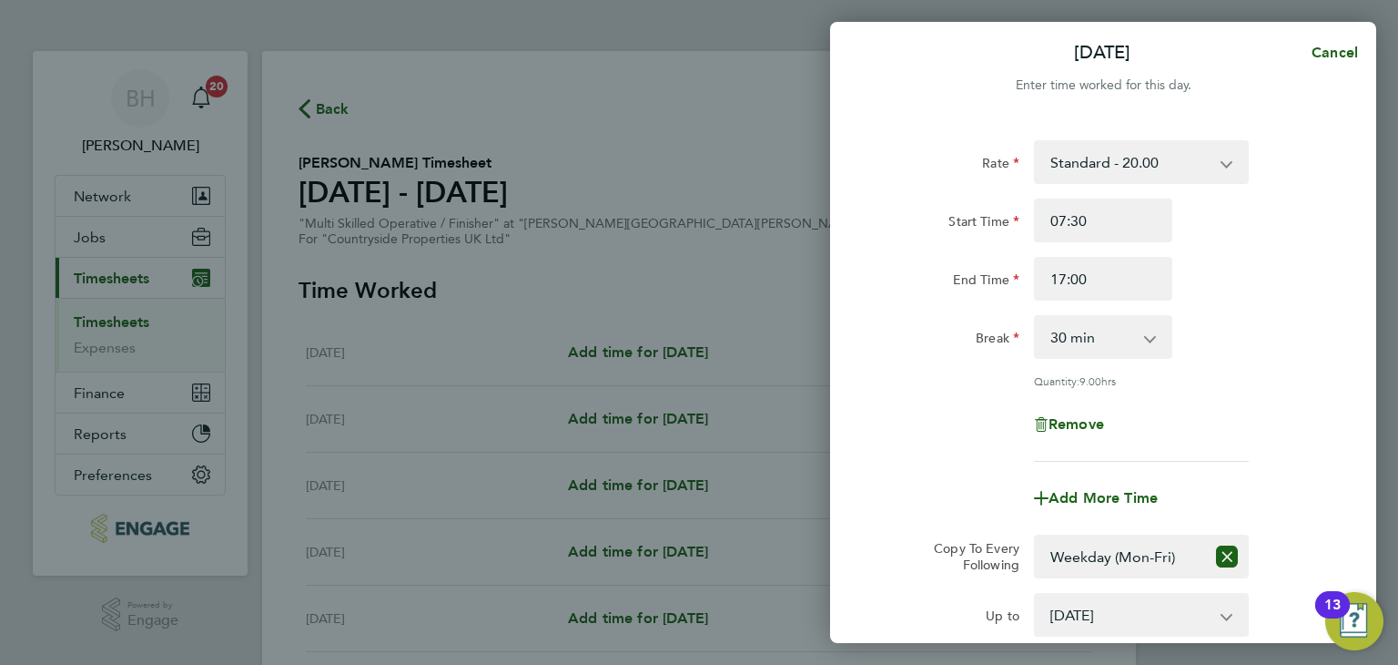
click at [1210, 380] on div "Quantity: 9.00 hrs" at bounding box center [1141, 380] width 215 height 15
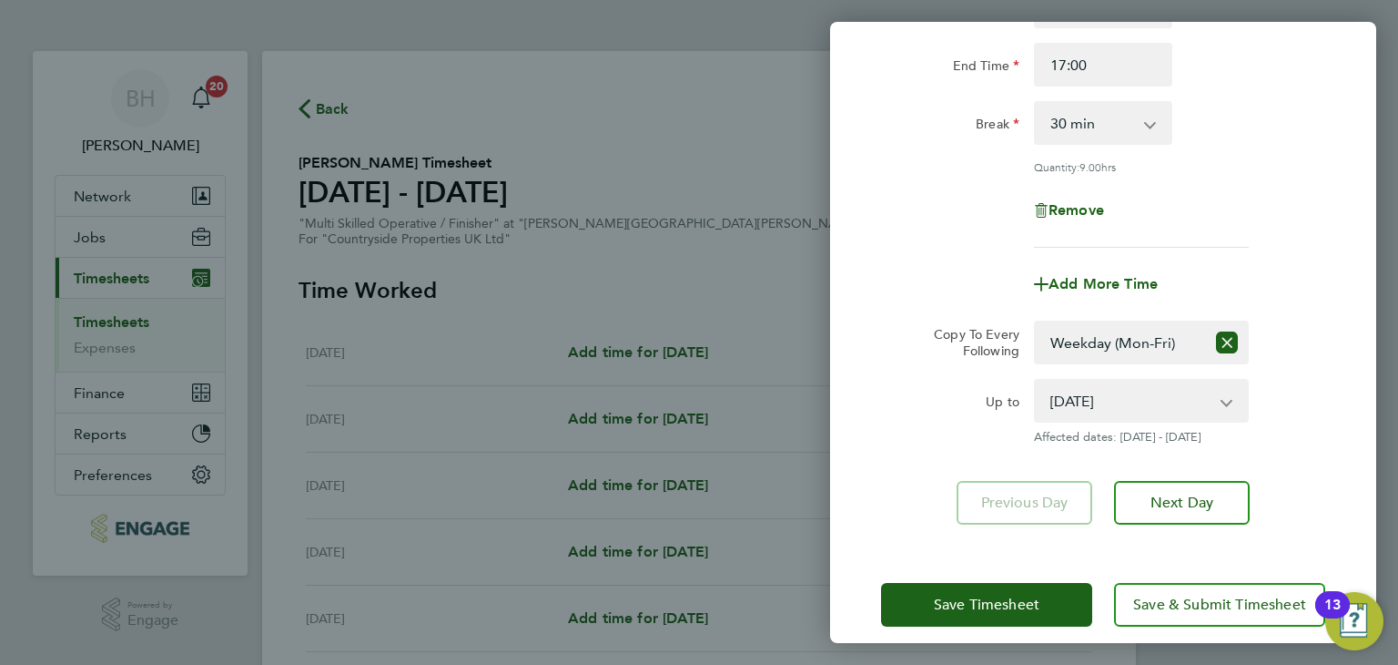
scroll to position [237, 0]
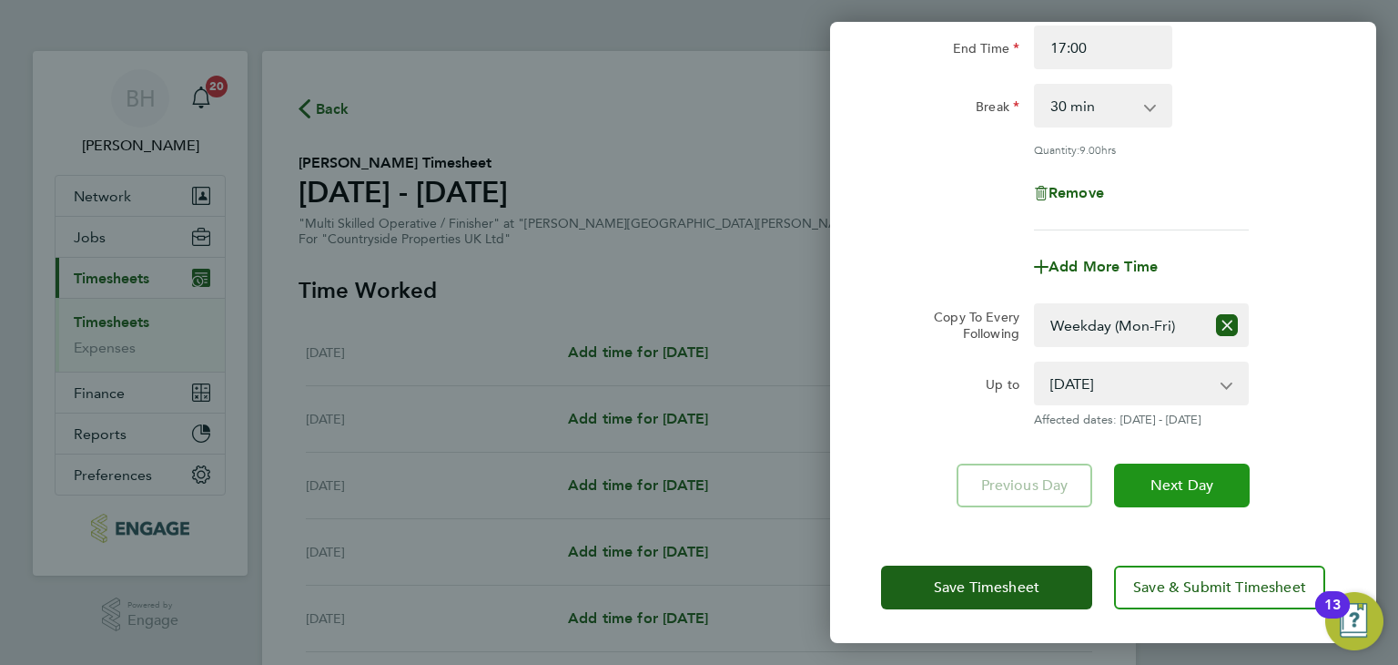
click at [1179, 478] on span "Next Day" at bounding box center [1182, 485] width 63 height 18
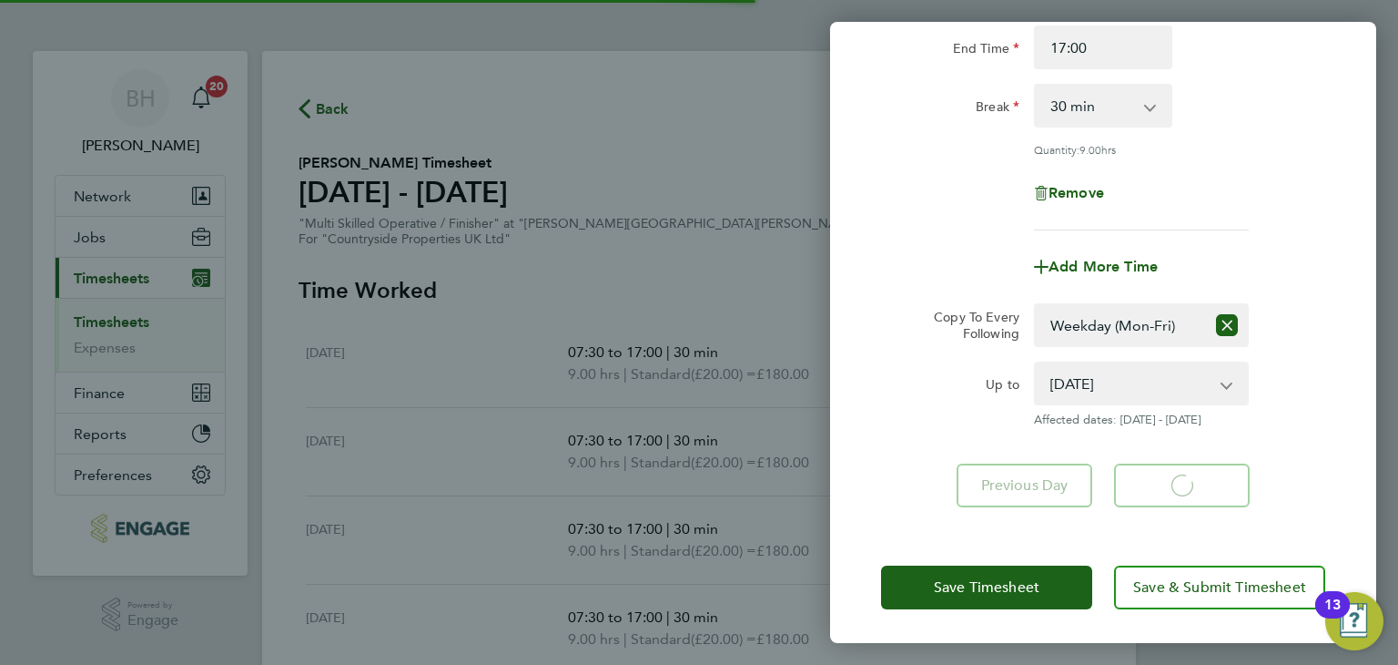
select select "30"
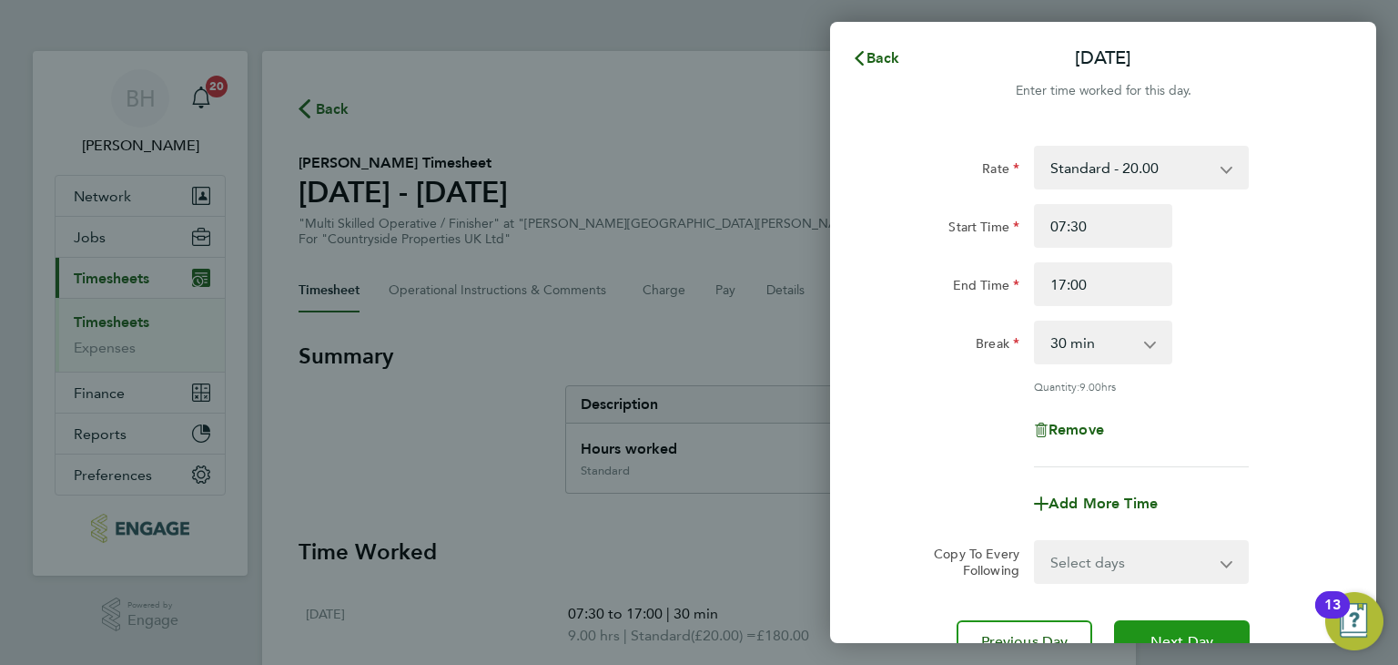
click at [1142, 626] on button "Next Day" at bounding box center [1182, 642] width 136 height 44
select select "30"
click at [1142, 626] on button "Next Day" at bounding box center [1182, 642] width 136 height 44
select select "30"
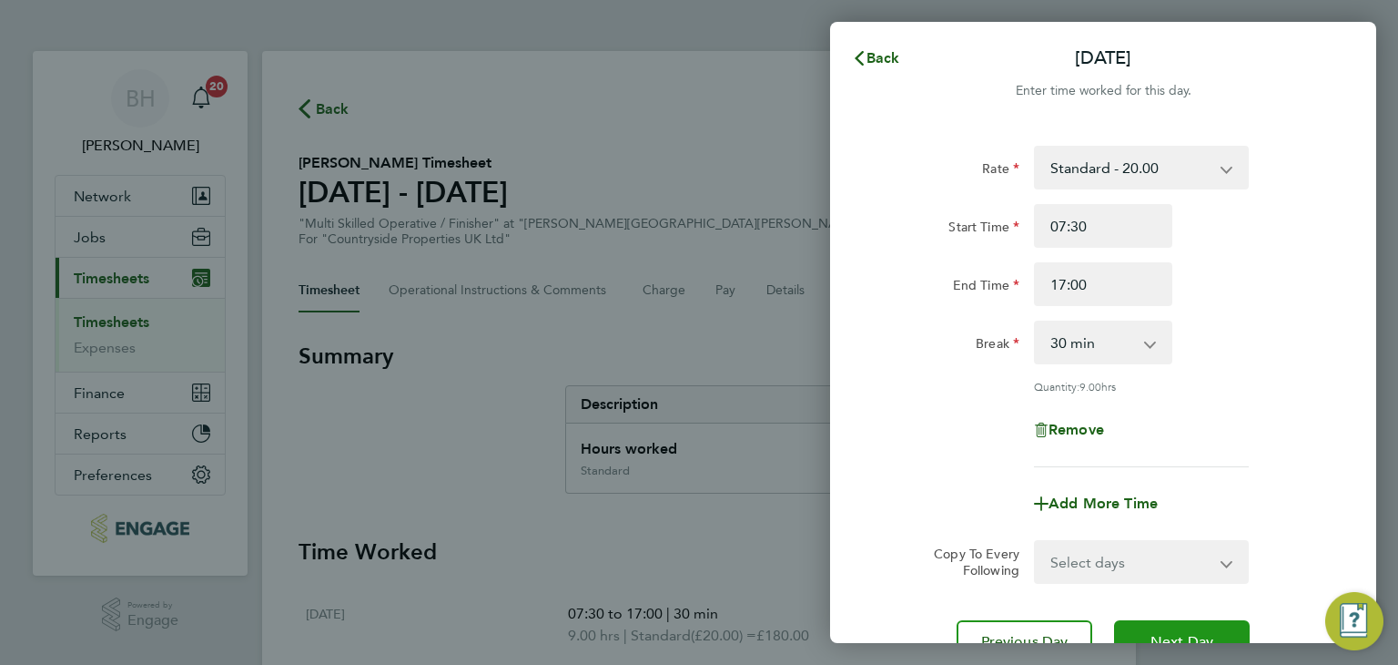
click at [1142, 626] on button "Next Day" at bounding box center [1182, 642] width 136 height 44
select select "30"
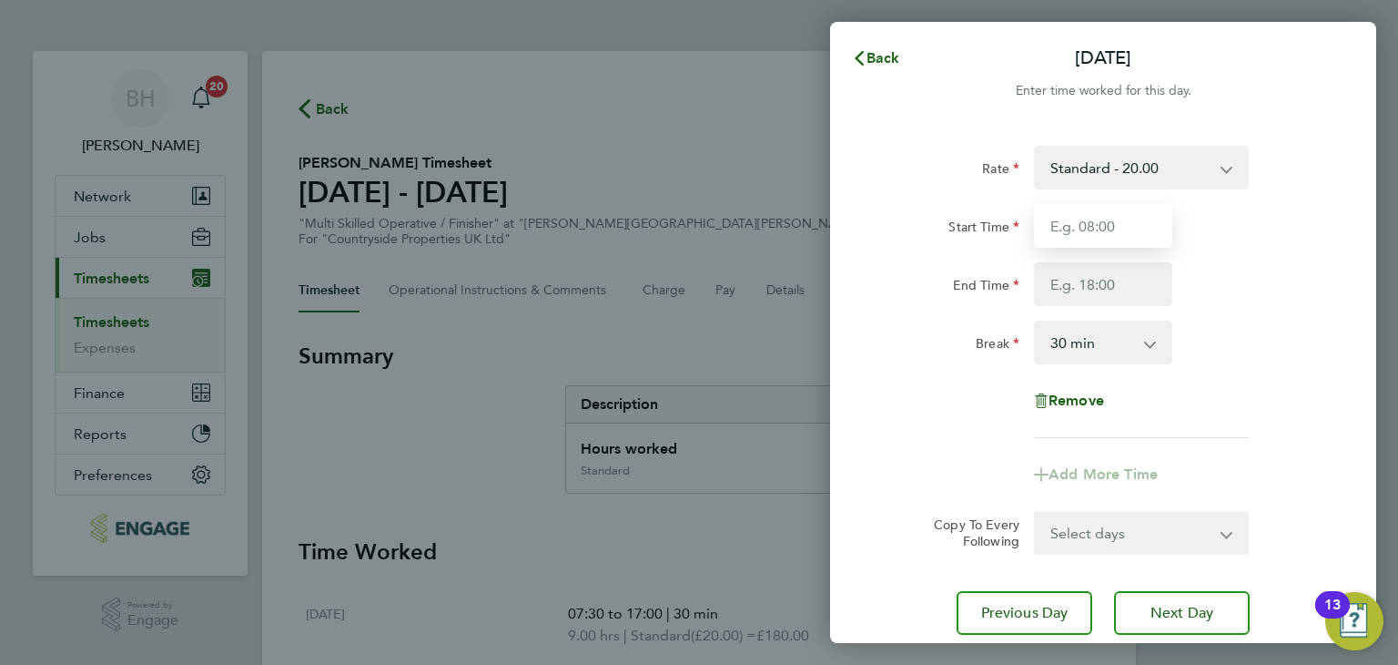
click at [1126, 226] on input "Start Time" at bounding box center [1103, 226] width 138 height 44
type input "07:30"
click at [1107, 285] on input "End Time" at bounding box center [1103, 284] width 138 height 44
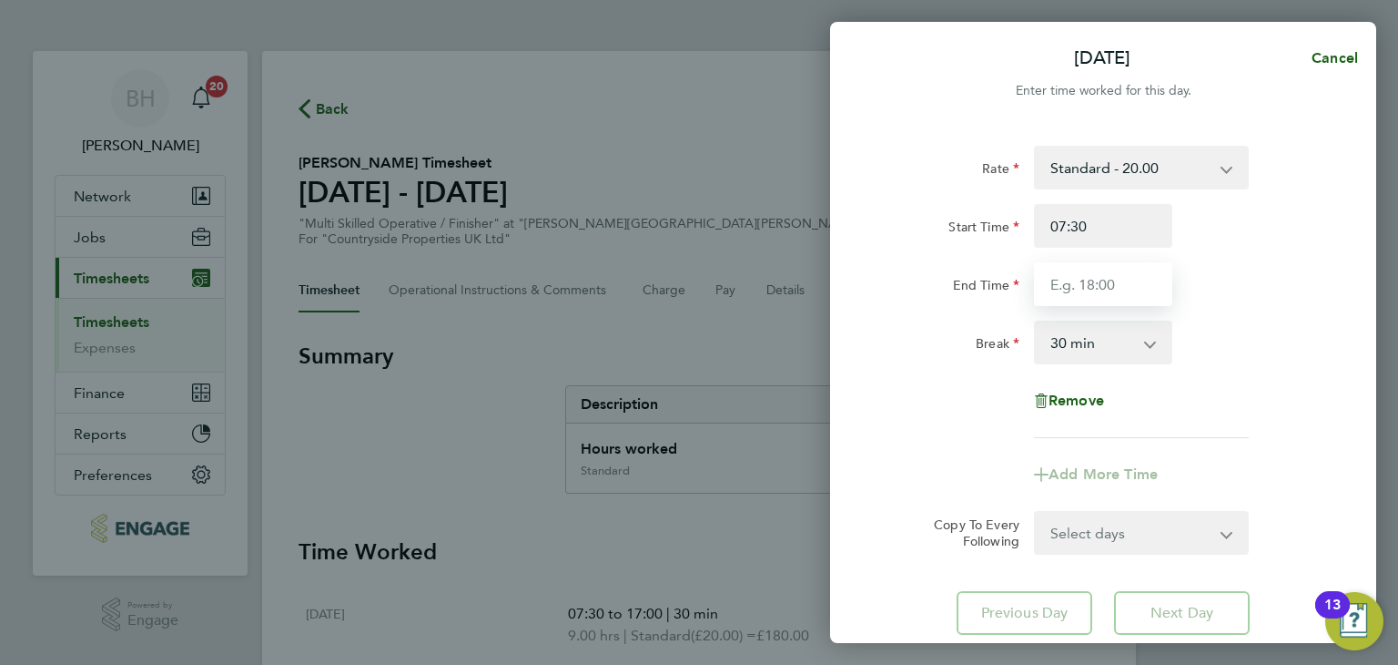
type input "15:00"
click at [1206, 356] on div "Break 0 min 15 min 30 min 45 min 60 min 75 min 90 min" at bounding box center [1103, 342] width 459 height 44
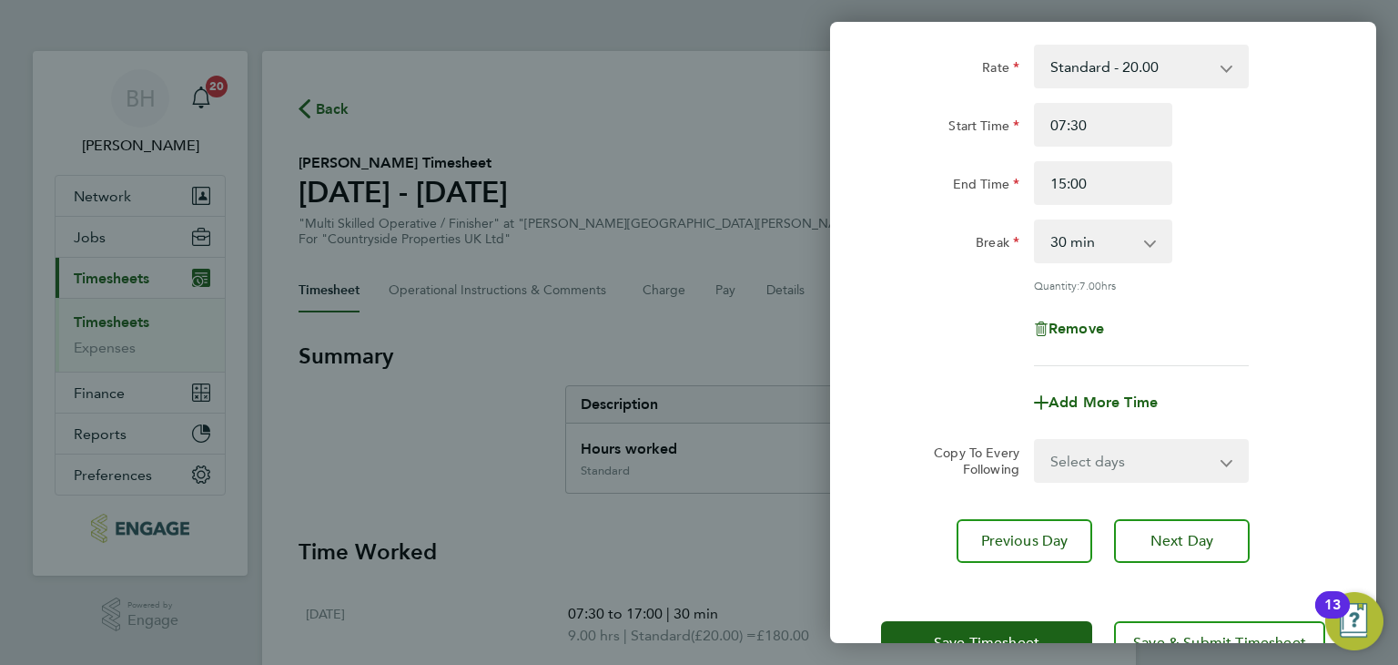
scroll to position [157, 0]
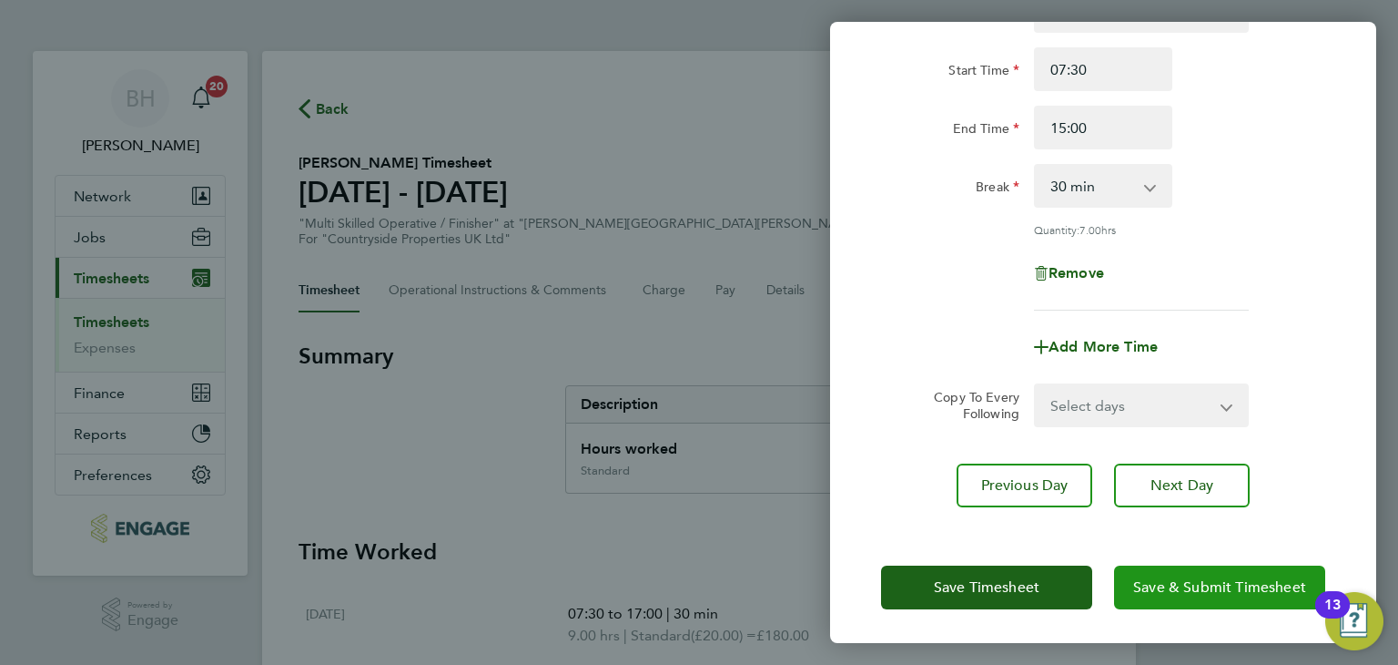
click at [1200, 586] on span "Save & Submit Timesheet" at bounding box center [1219, 587] width 173 height 18
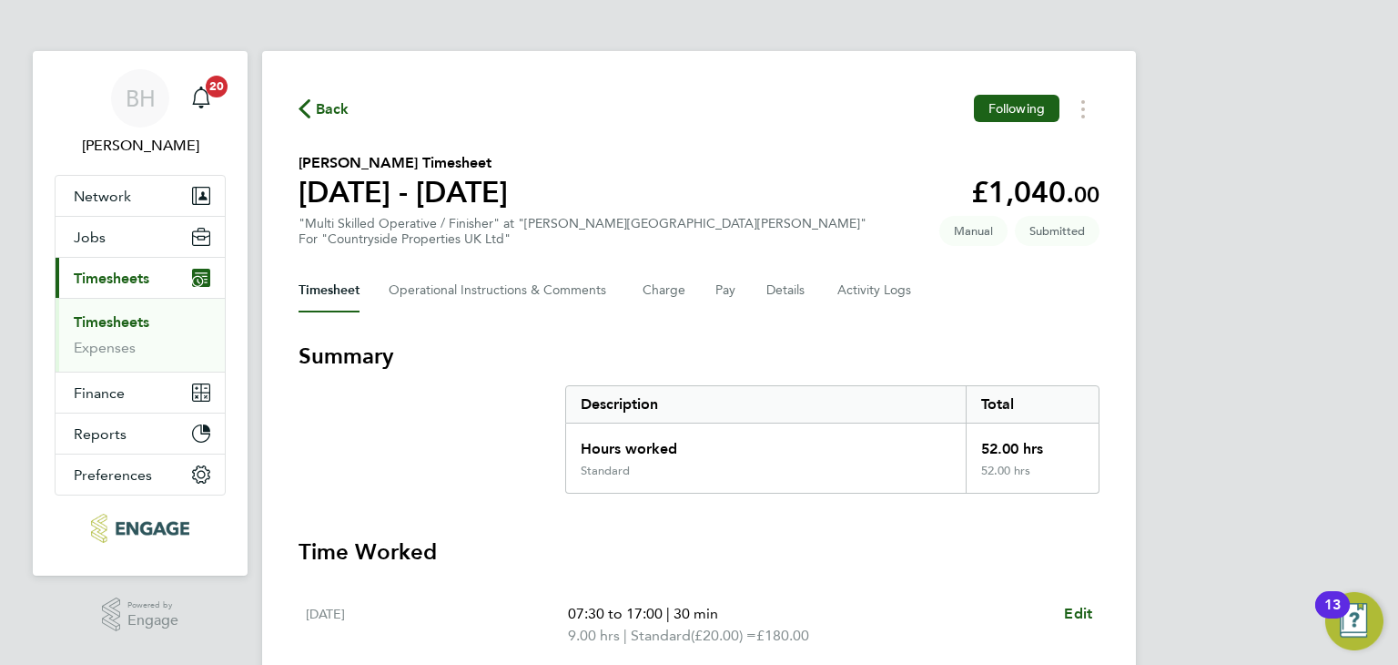
click at [336, 107] on span "Back" at bounding box center [333, 109] width 34 height 22
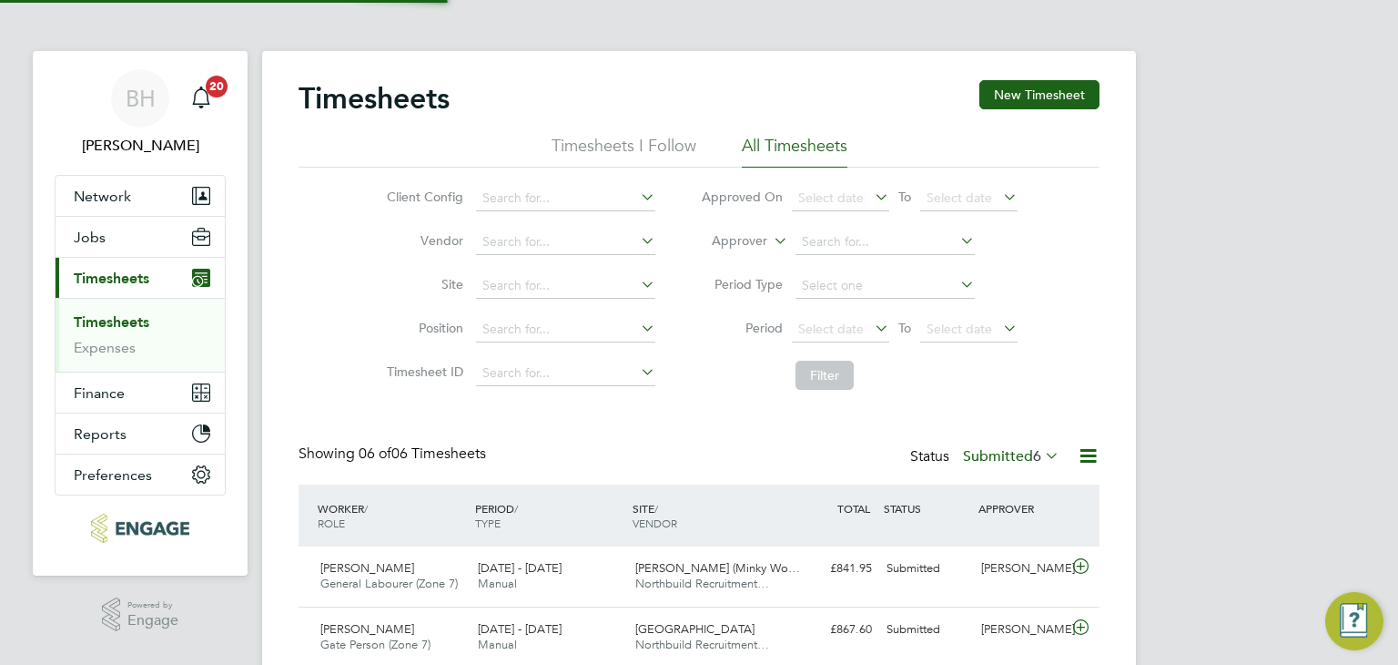
scroll to position [46, 158]
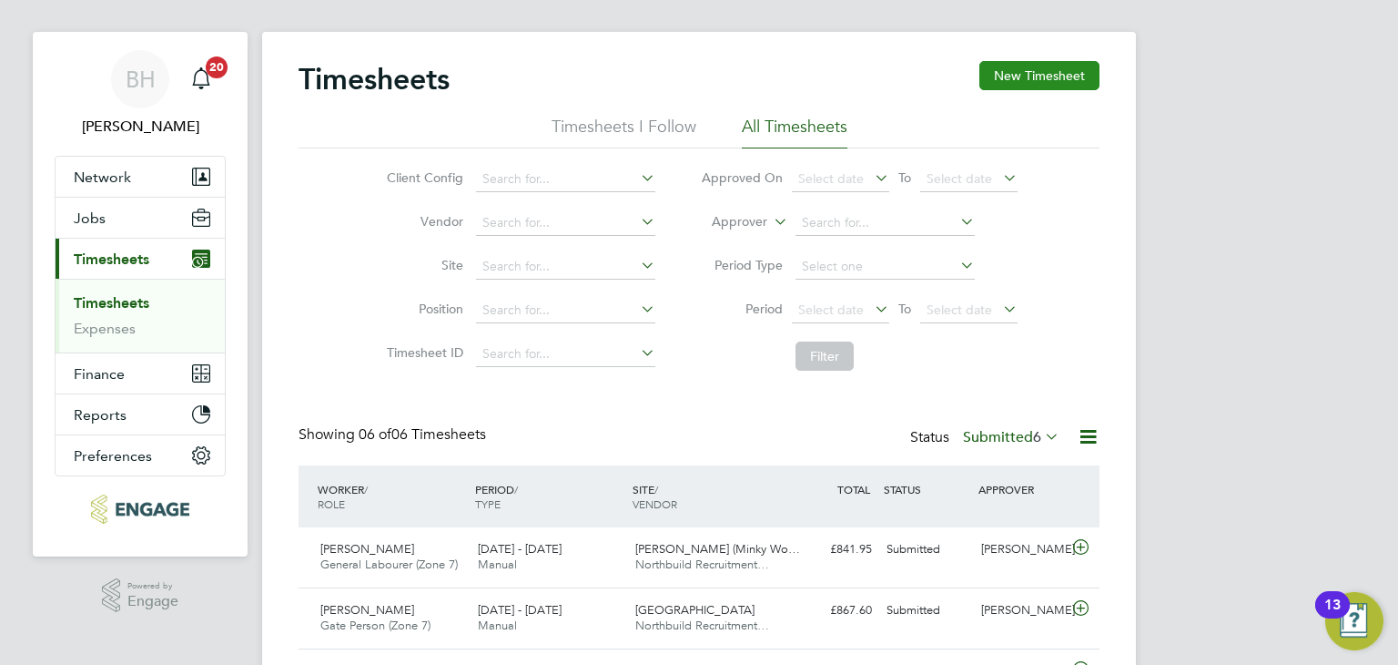
click at [1079, 76] on button "New Timesheet" at bounding box center [1039, 75] width 120 height 29
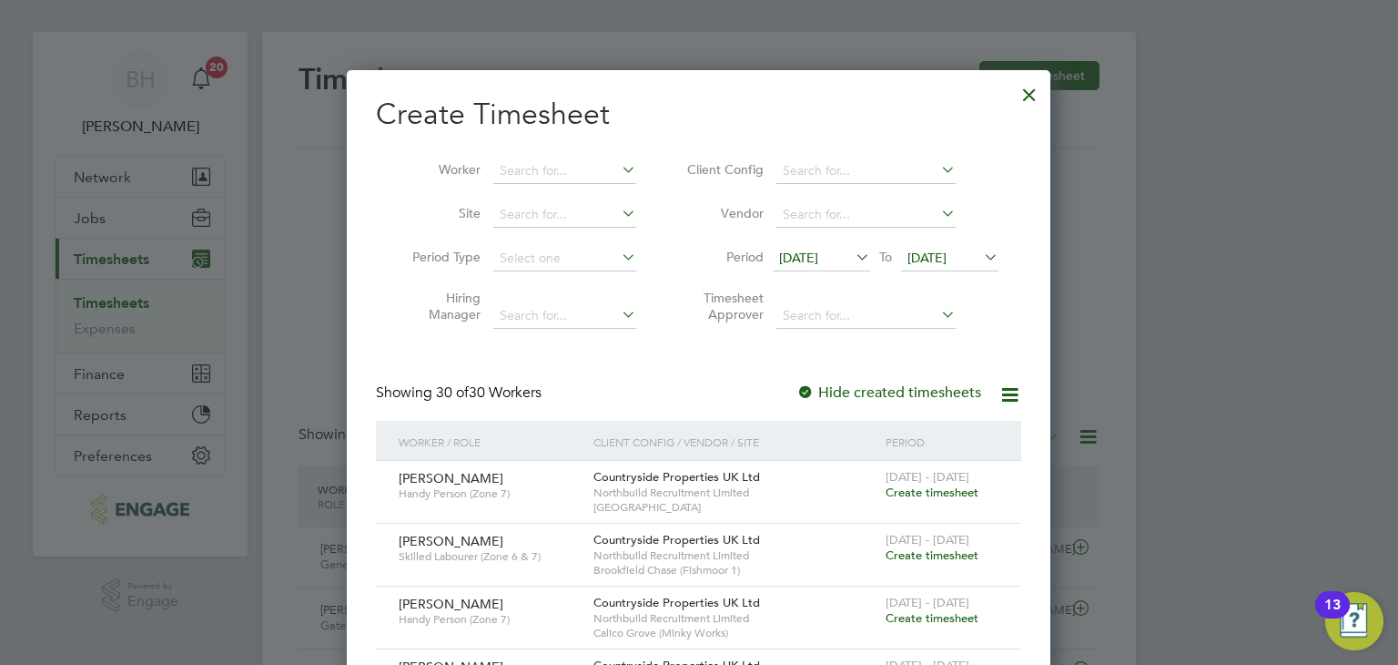
click at [1168, 114] on div at bounding box center [699, 332] width 1398 height 665
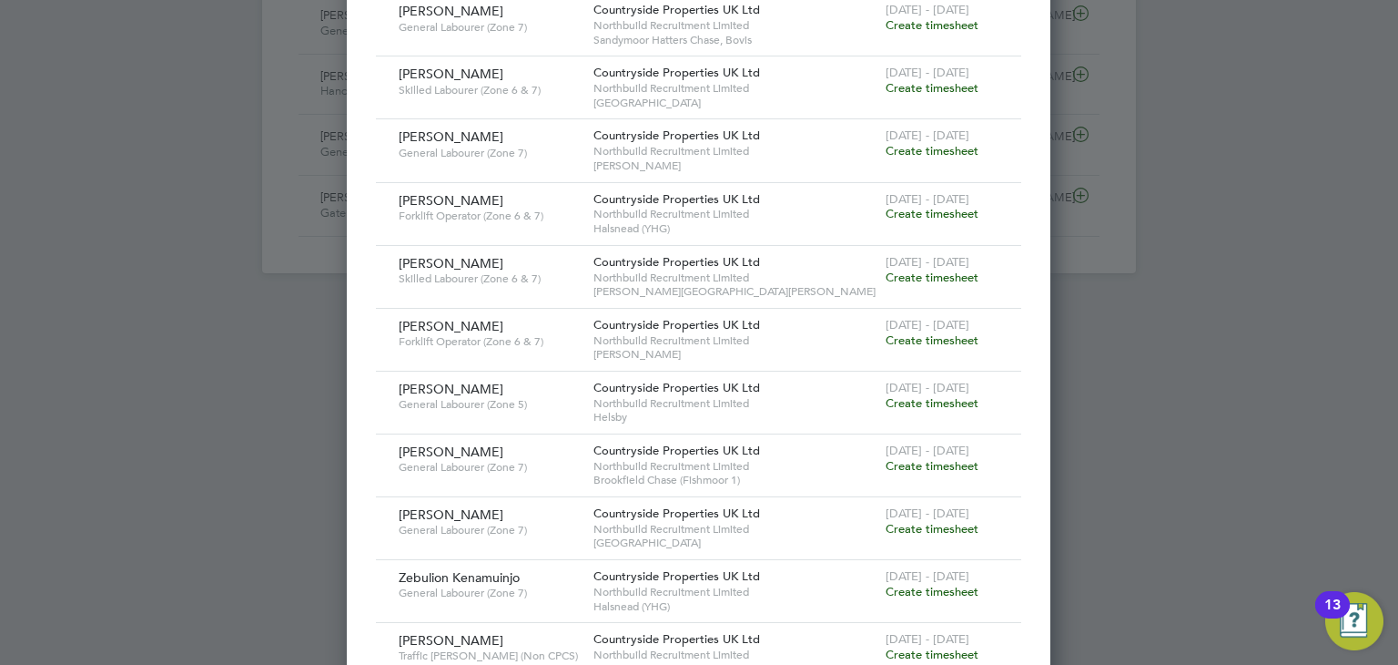
click at [941, 272] on span "Create timesheet" at bounding box center [932, 276] width 93 height 15
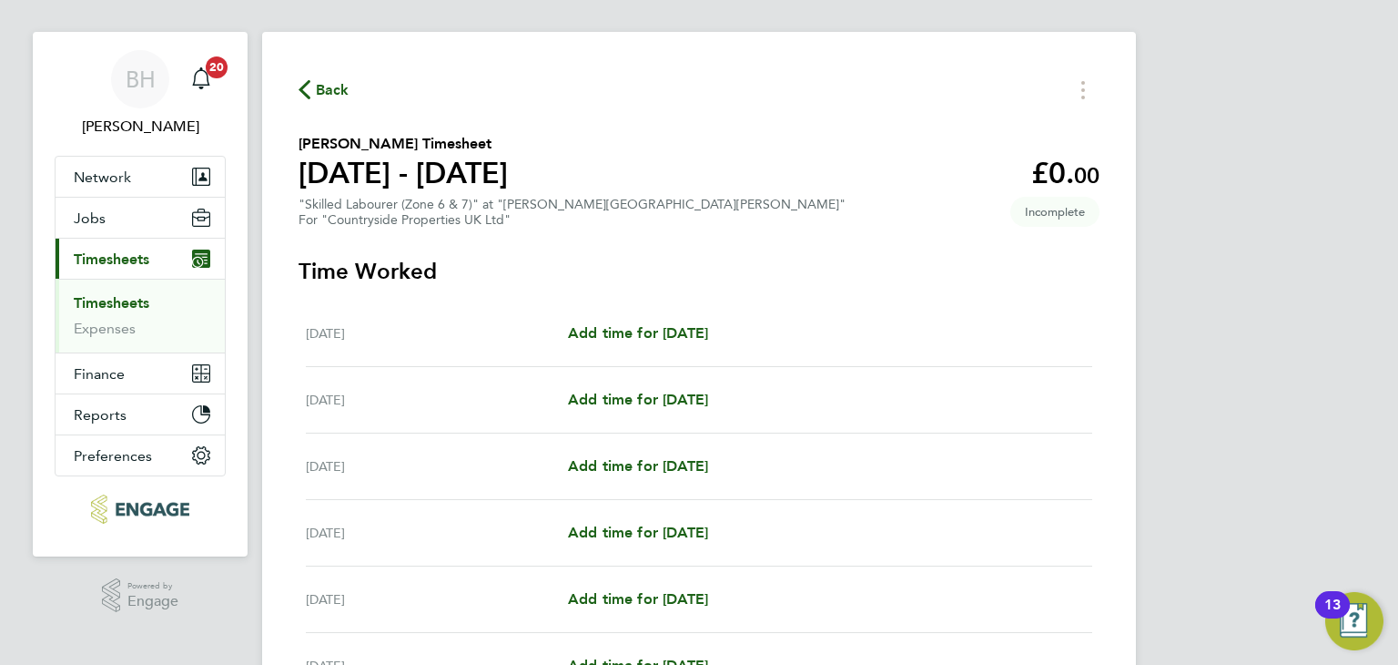
click at [704, 313] on div "[DATE] Add time for [DATE] Add time for [DATE]" at bounding box center [699, 333] width 787 height 66
click at [703, 325] on span "Add time for [DATE]" at bounding box center [638, 332] width 140 height 17
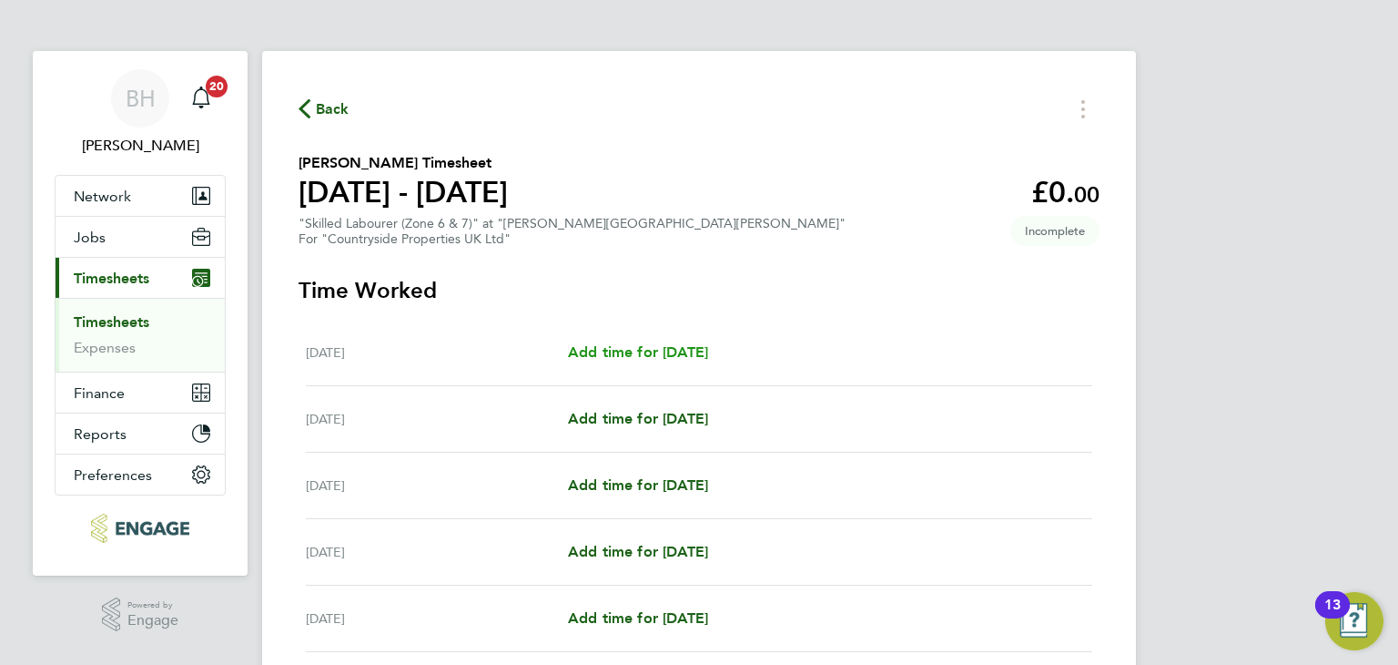
select select "30"
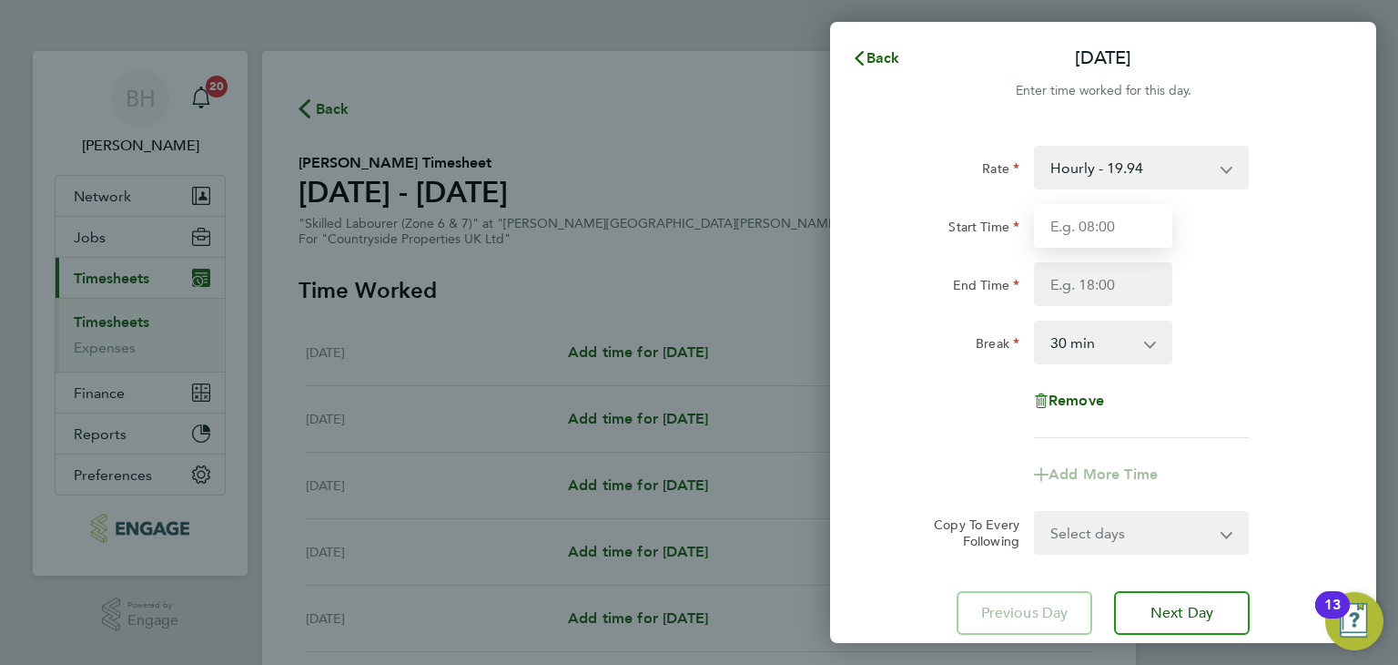
drag, startPoint x: 1078, startPoint y: 246, endPoint x: 1085, endPoint y: 209, distance: 37.1
click at [1085, 209] on input "Start Time" at bounding box center [1103, 226] width 138 height 44
type input "07:30"
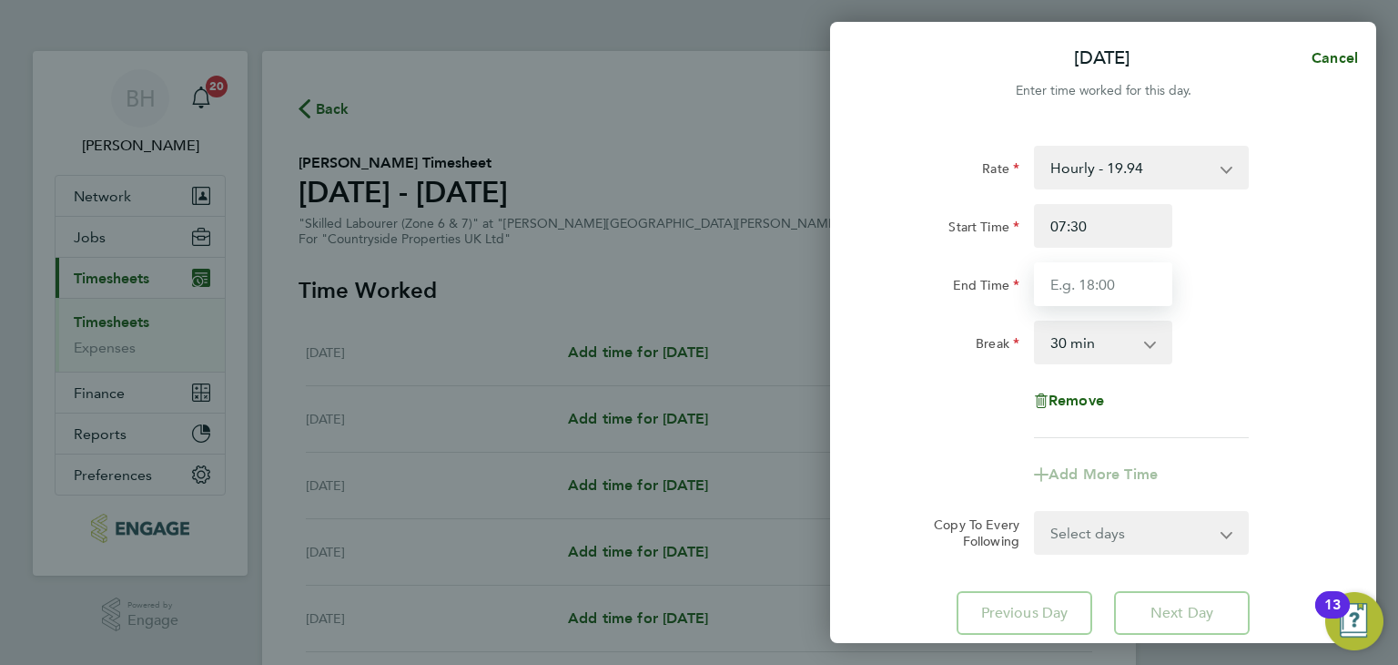
click at [1110, 280] on input "End Time" at bounding box center [1103, 284] width 138 height 44
type input "17:00"
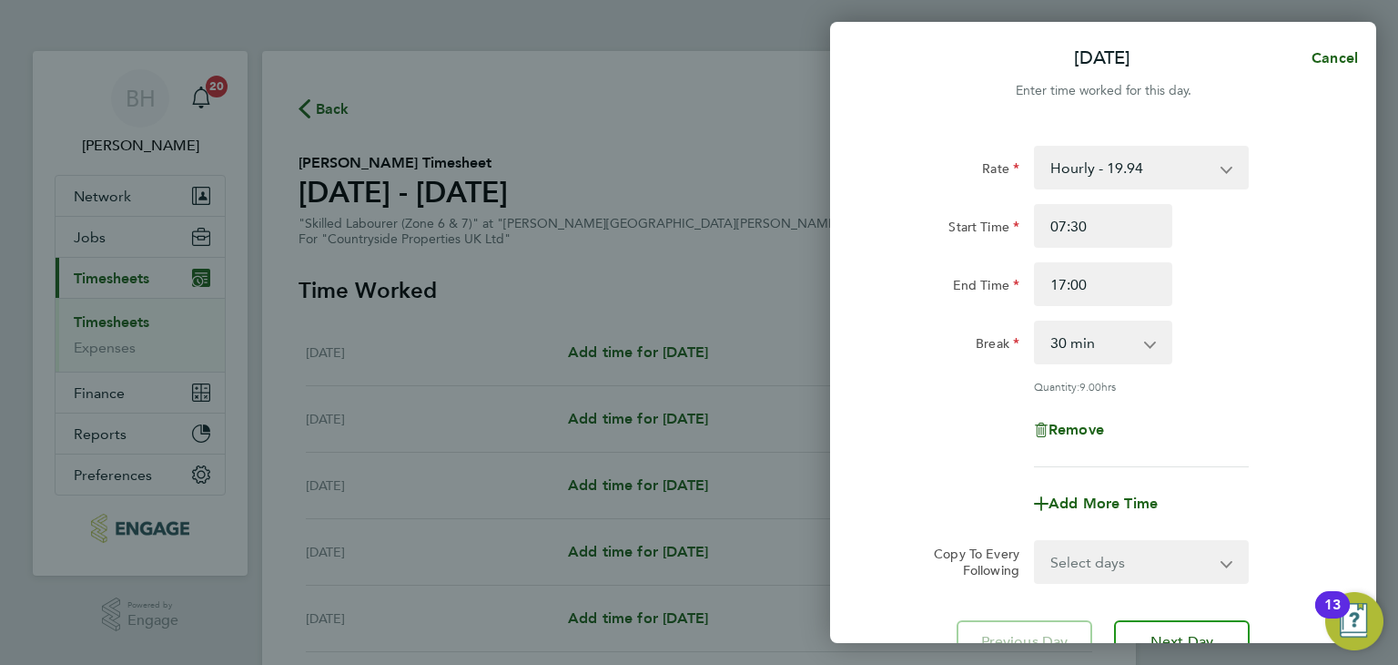
click at [1228, 431] on div "Rate Hourly - 19.94 Start Time 07:30 End Time 17:00 Break 0 min 15 min 30 min 4…" at bounding box center [1103, 306] width 444 height 321
click at [1129, 568] on select "Select days Day Weekday (Mon-Fri) Weekend (Sat-Sun) [DATE] [DATE] [DATE] [DATE]…" at bounding box center [1131, 562] width 191 height 40
select select "WEEKDAY"
click at [1036, 542] on select "Select days Day Weekday (Mon-Fri) Weekend (Sat-Sun) [DATE] [DATE] [DATE] [DATE]…" at bounding box center [1131, 562] width 191 height 40
select select "[DATE]"
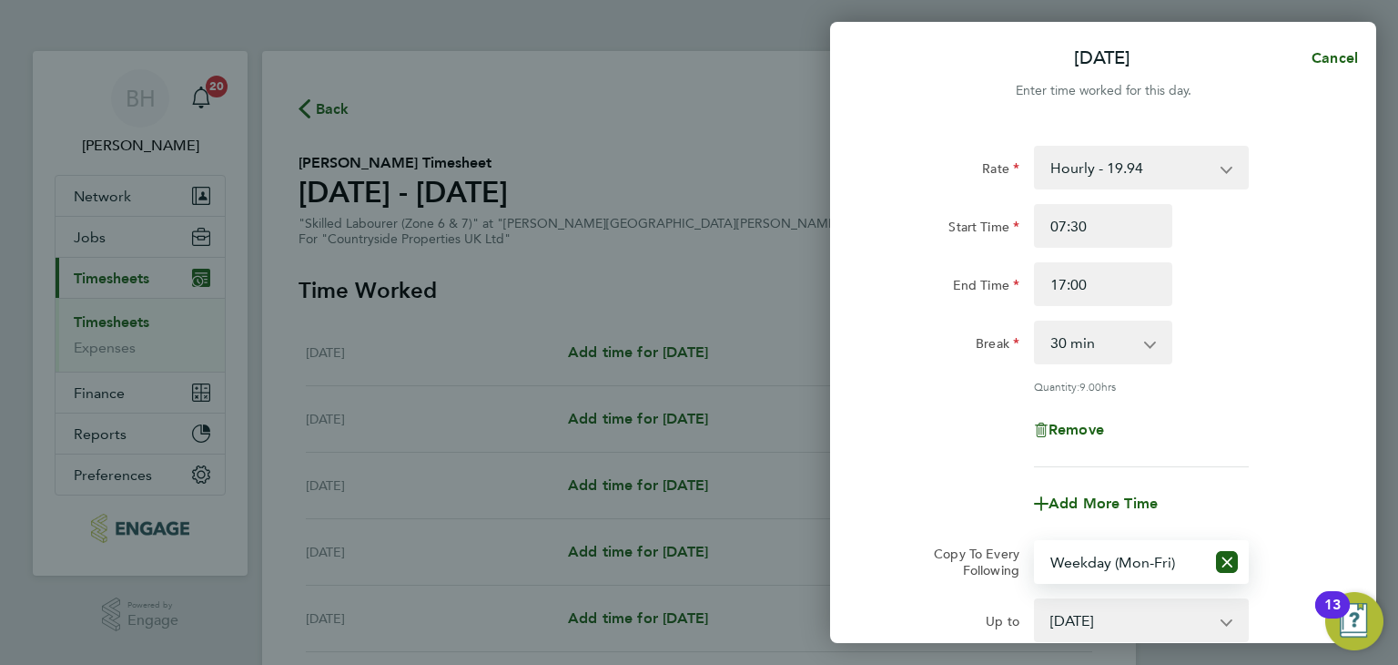
click at [1233, 353] on div "Break 0 min 15 min 30 min 45 min 60 min 75 min 90 min" at bounding box center [1103, 342] width 459 height 44
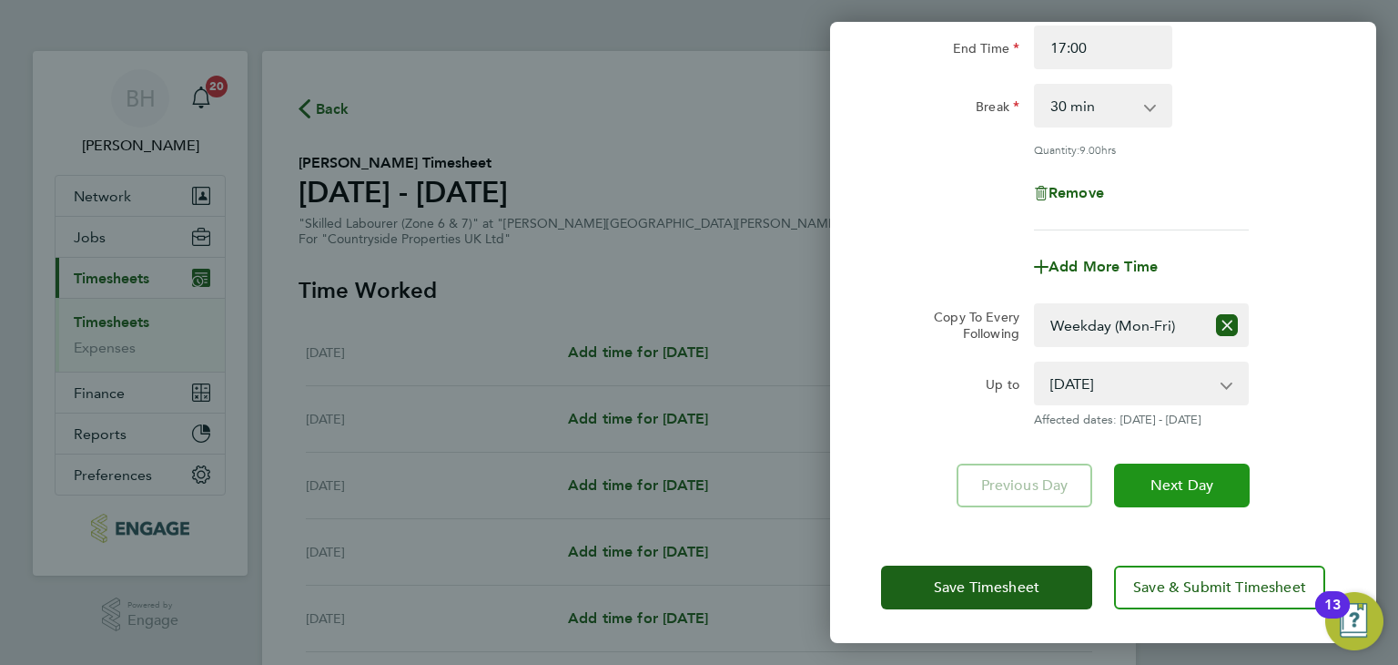
click at [1166, 485] on span "Next Day" at bounding box center [1182, 485] width 63 height 18
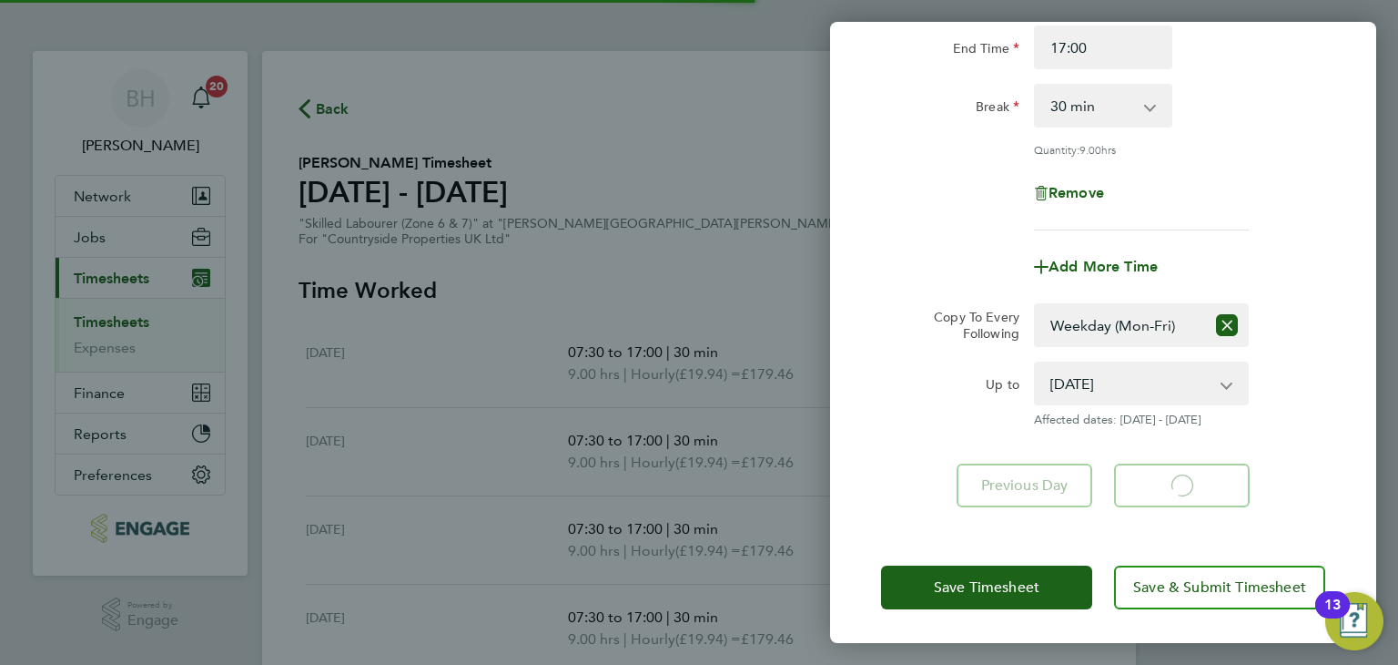
select select "30"
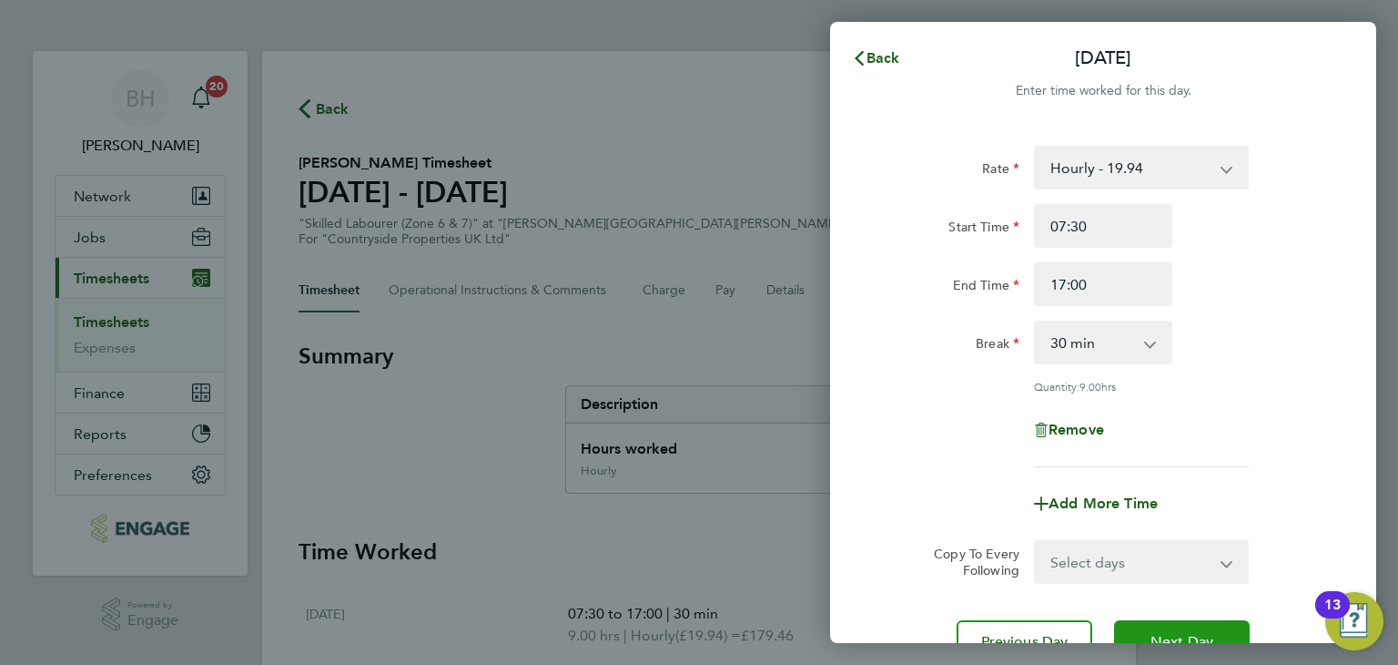
click at [1154, 628] on button "Next Day" at bounding box center [1182, 642] width 136 height 44
select select "30"
click at [1154, 628] on button "Next Day" at bounding box center [1182, 642] width 136 height 44
select select "30"
click at [1154, 628] on button "Next Day" at bounding box center [1182, 642] width 136 height 44
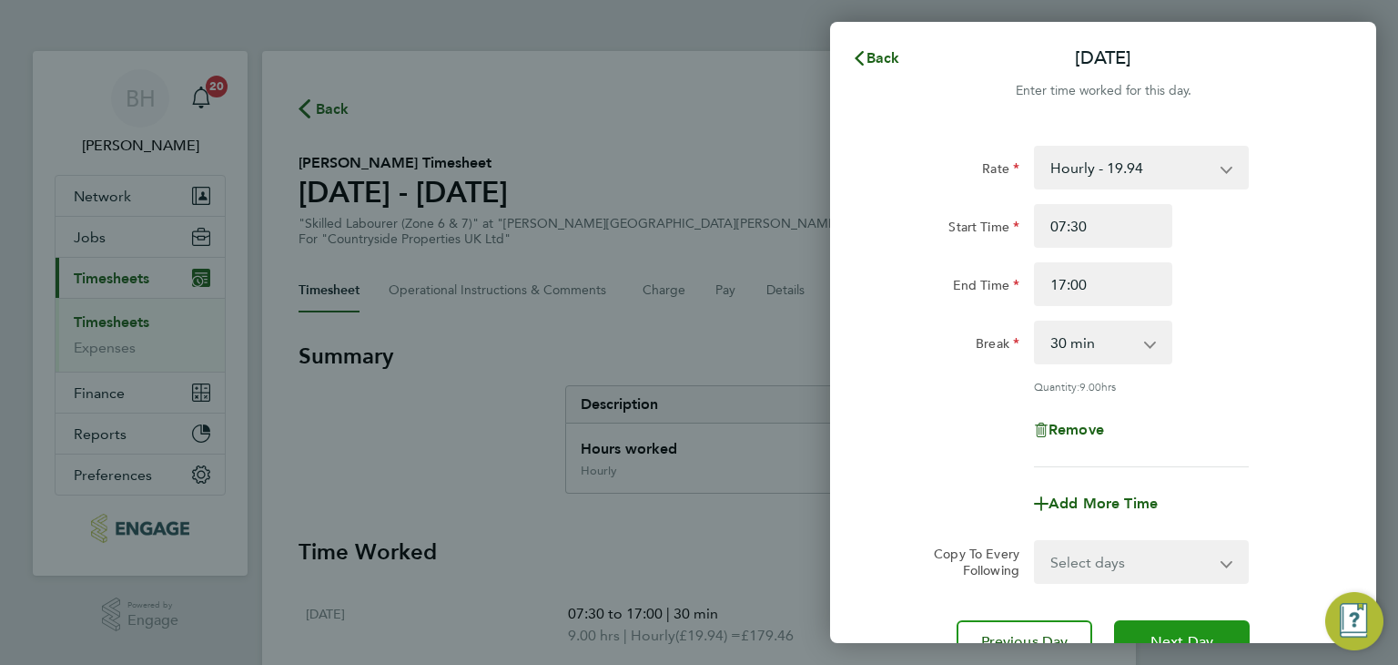
select select "30"
click at [1154, 628] on button "Next Day" at bounding box center [1182, 642] width 136 height 44
select select "30"
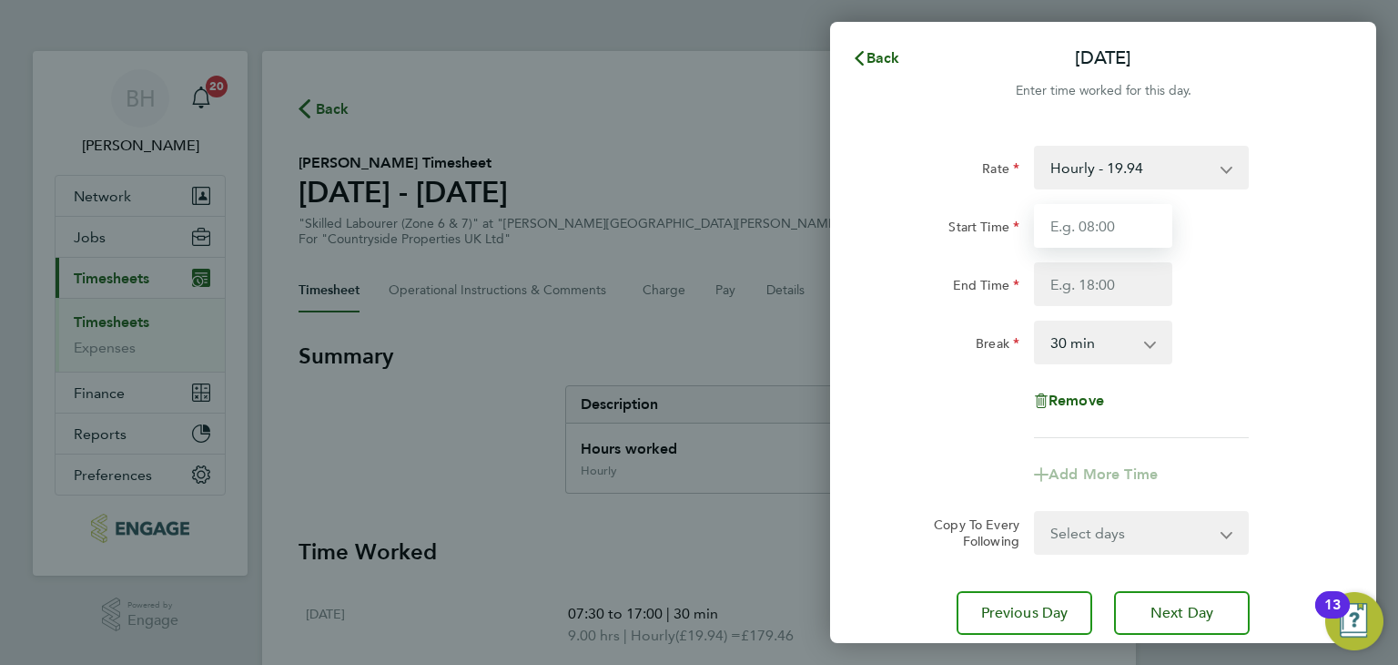
click at [1121, 227] on input "Start Time" at bounding box center [1103, 226] width 138 height 44
type input "07:30"
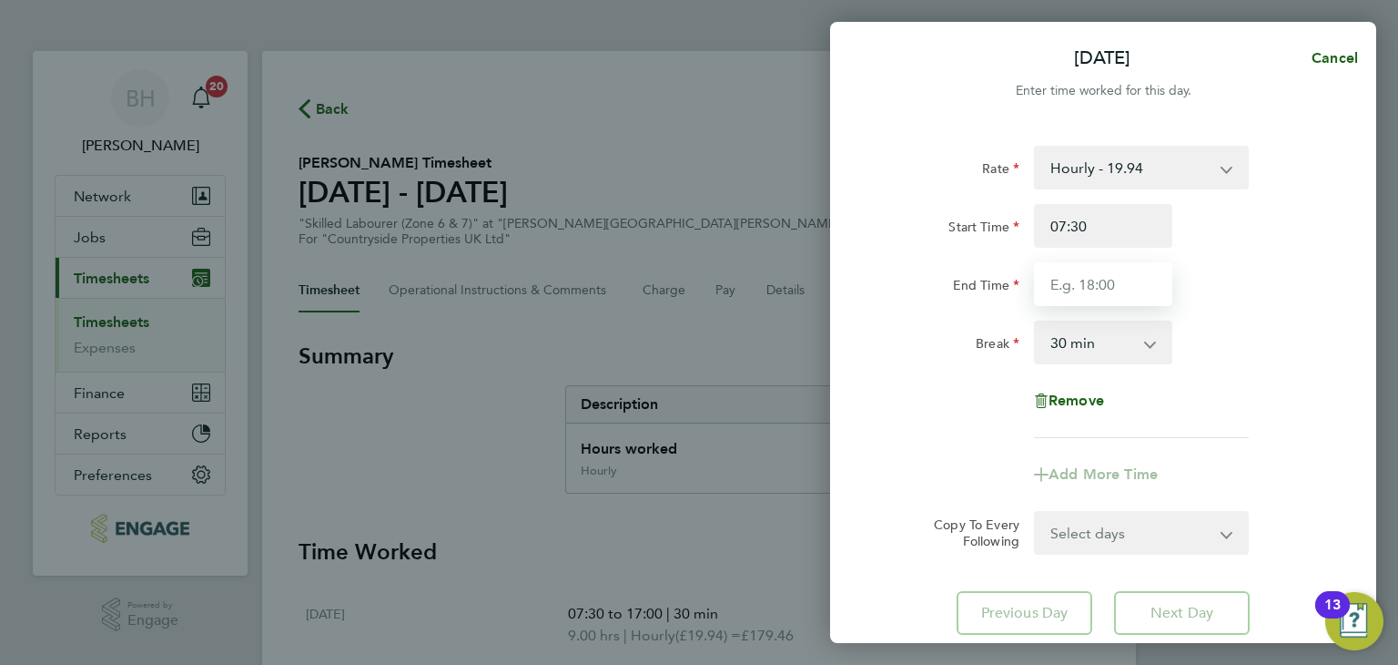
click at [1111, 288] on input "End Time" at bounding box center [1103, 284] width 138 height 44
type input "15:00"
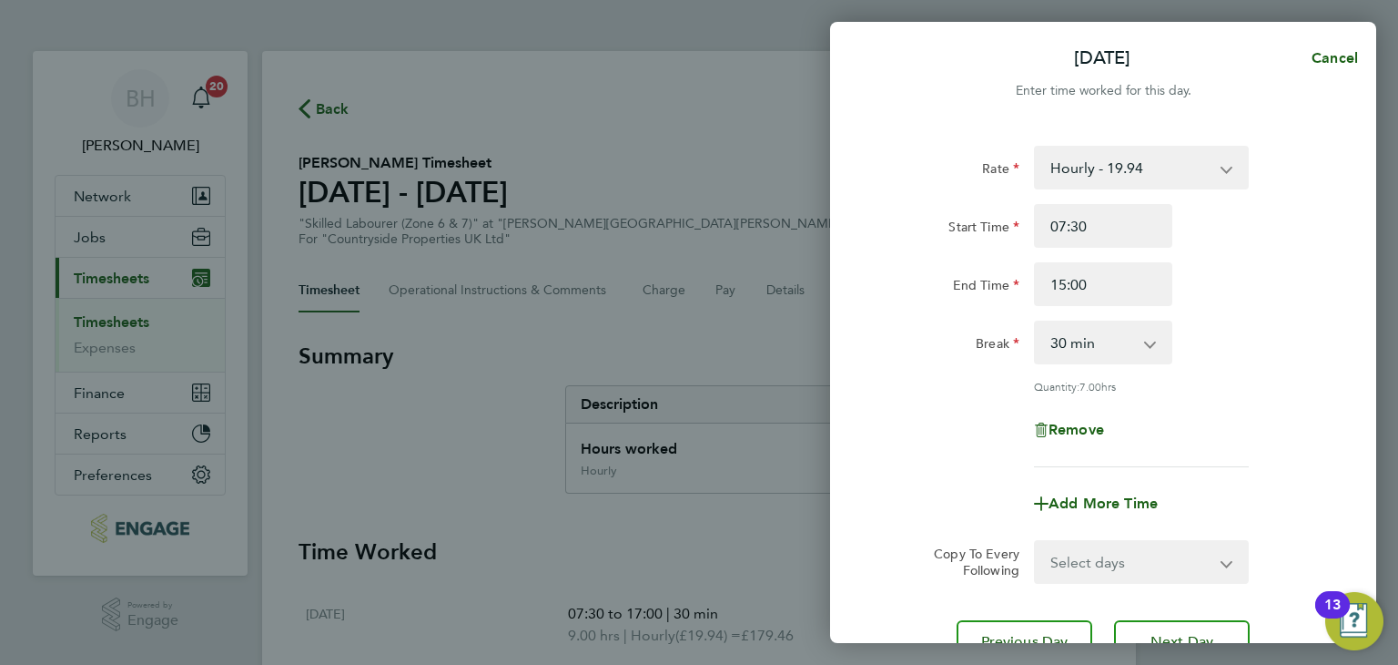
click at [1255, 329] on div "Break 0 min 15 min 30 min 45 min 60 min 75 min 90 min" at bounding box center [1103, 342] width 459 height 44
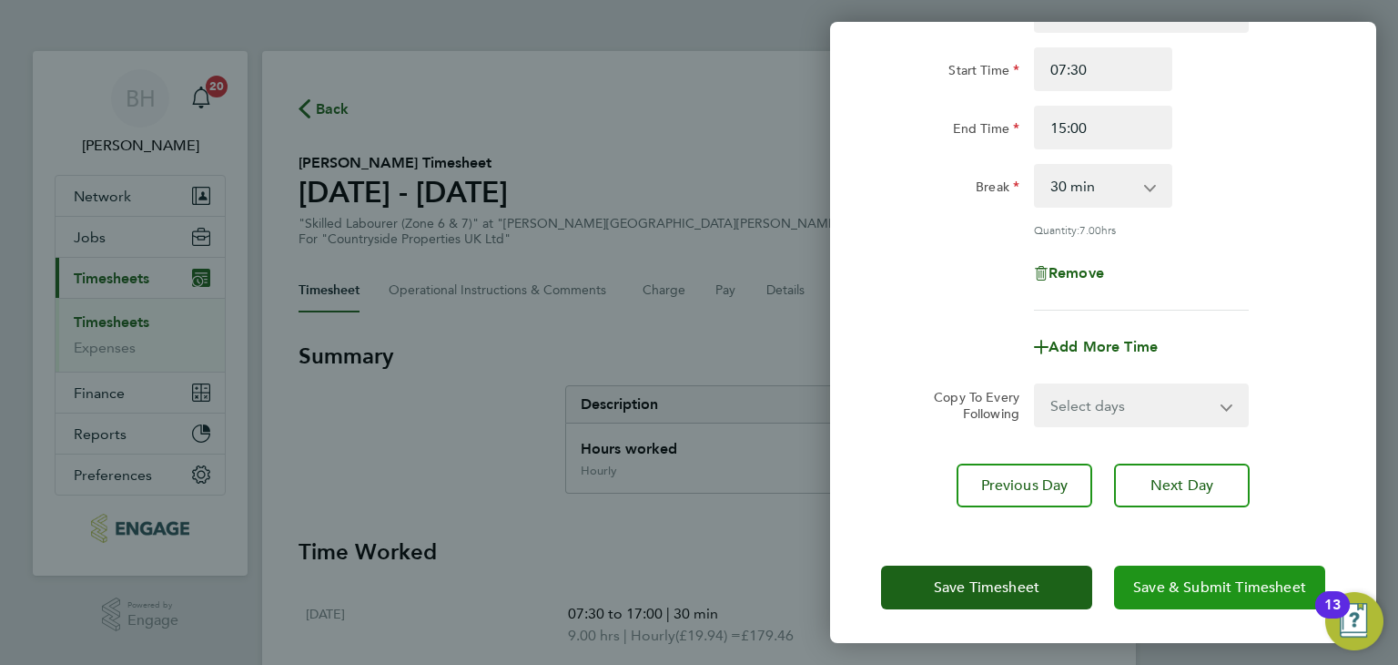
click at [1191, 583] on span "Save & Submit Timesheet" at bounding box center [1219, 587] width 173 height 18
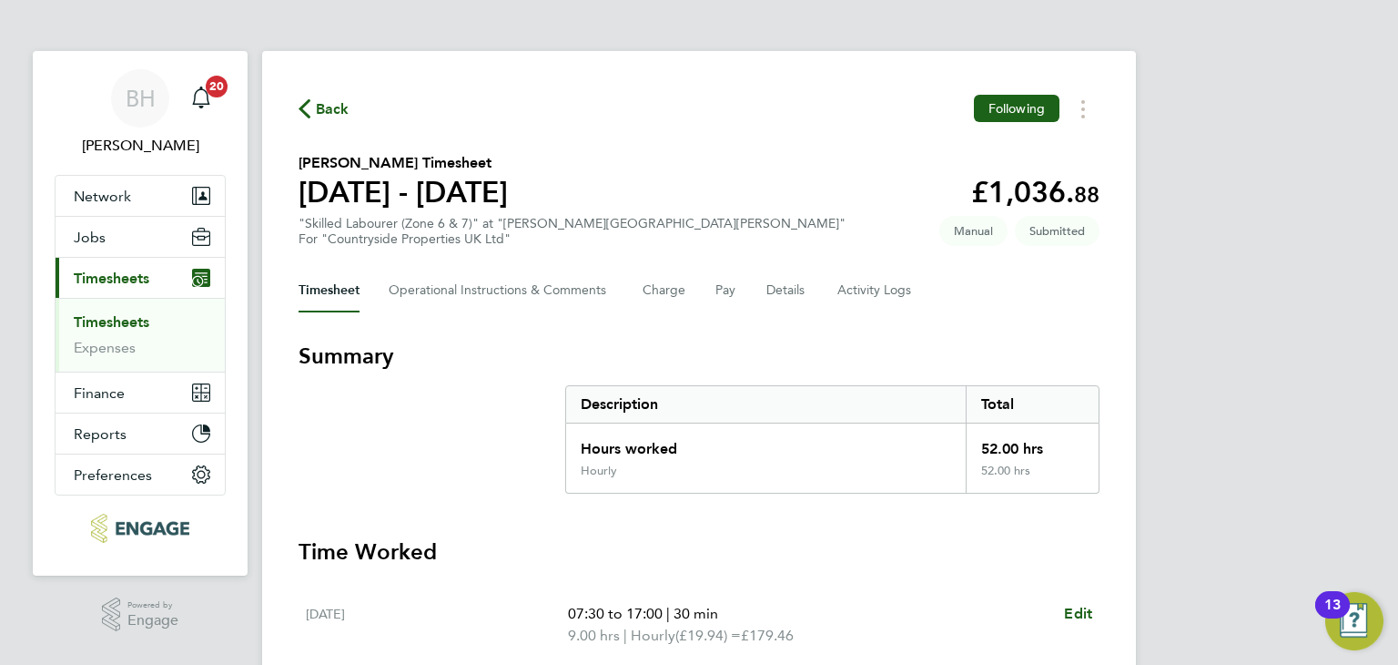
click at [331, 110] on span "Back" at bounding box center [333, 109] width 34 height 22
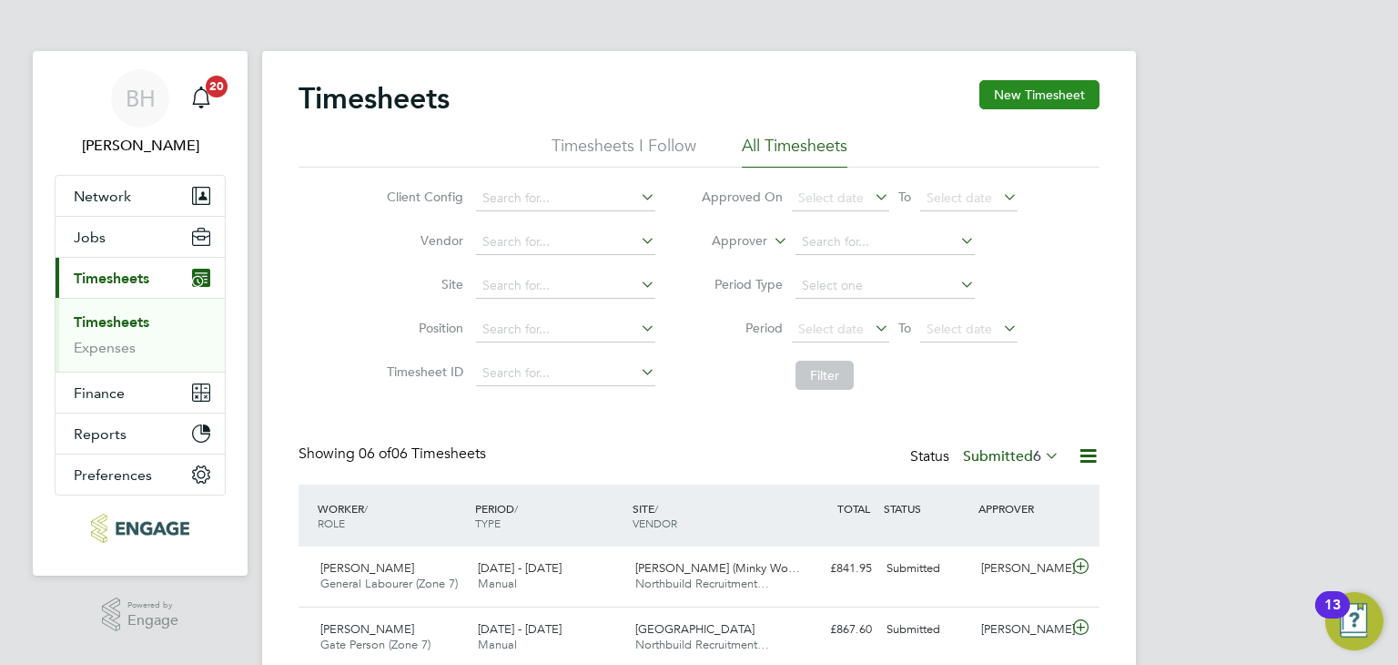
click at [1016, 103] on button "New Timesheet" at bounding box center [1039, 94] width 120 height 29
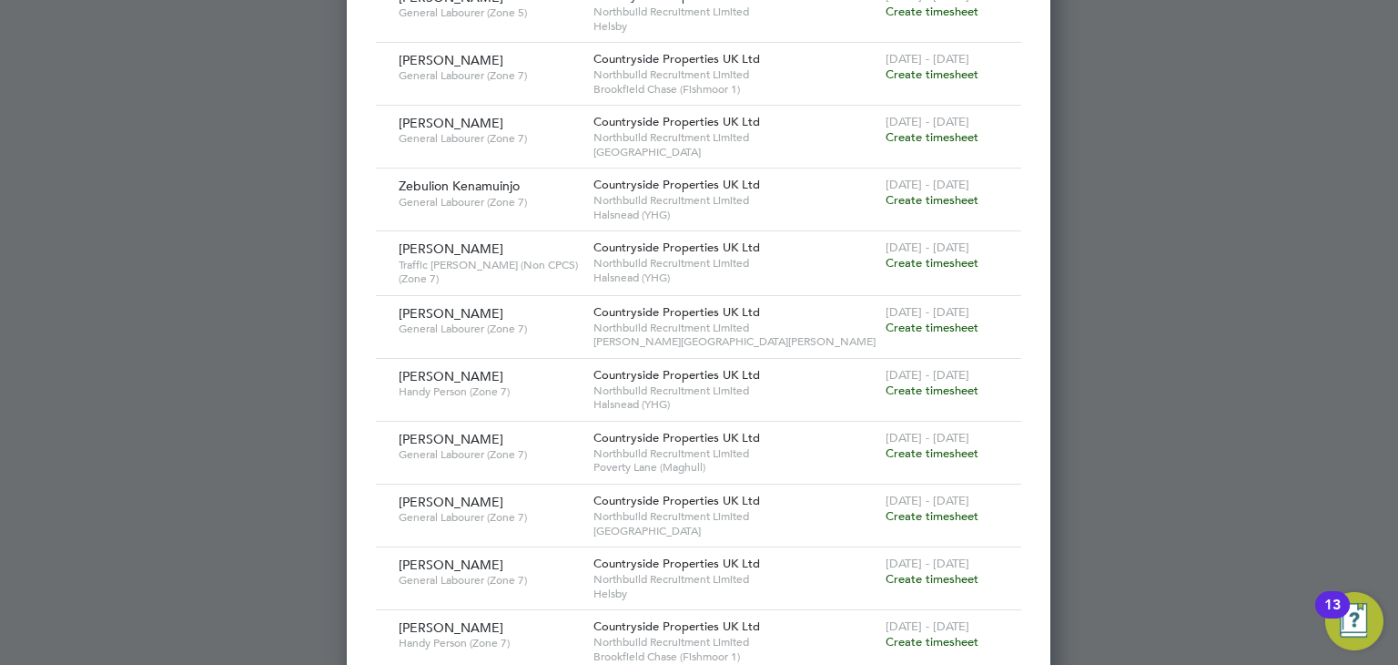
click at [926, 320] on span "Create timesheet" at bounding box center [932, 327] width 93 height 15
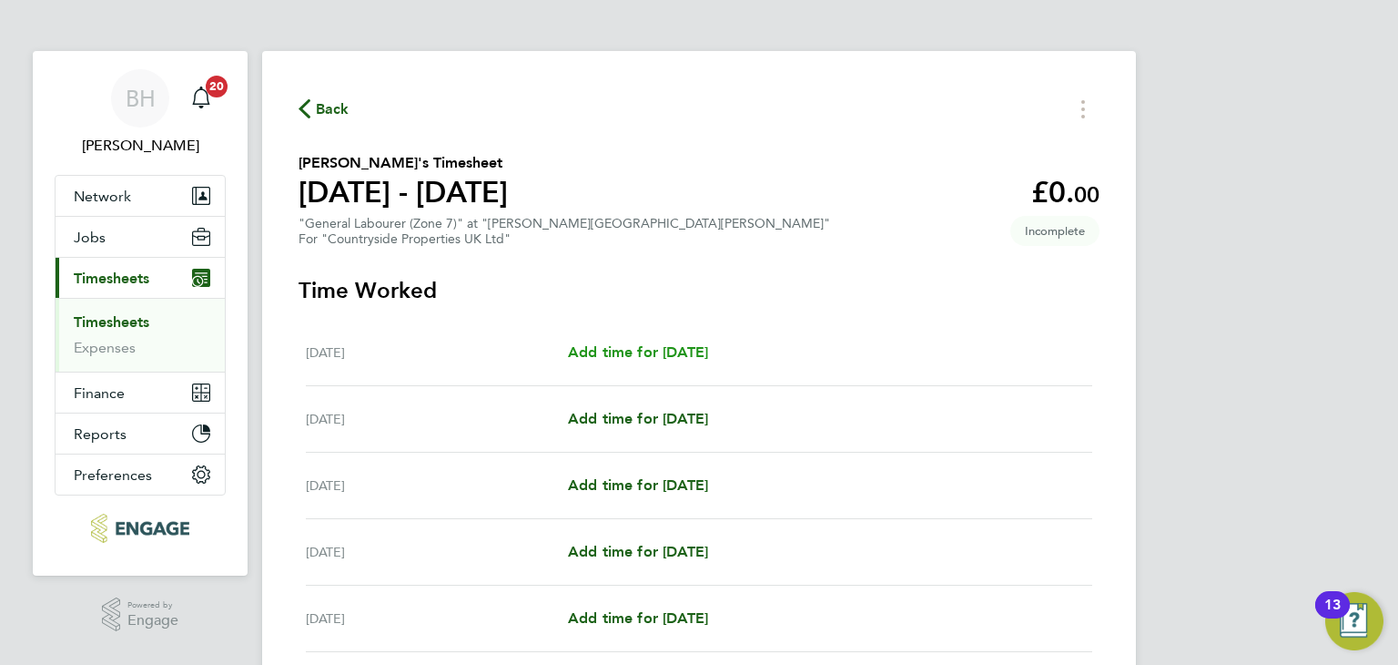
click at [665, 342] on link "Add time for [DATE]" at bounding box center [638, 352] width 140 height 22
select select "30"
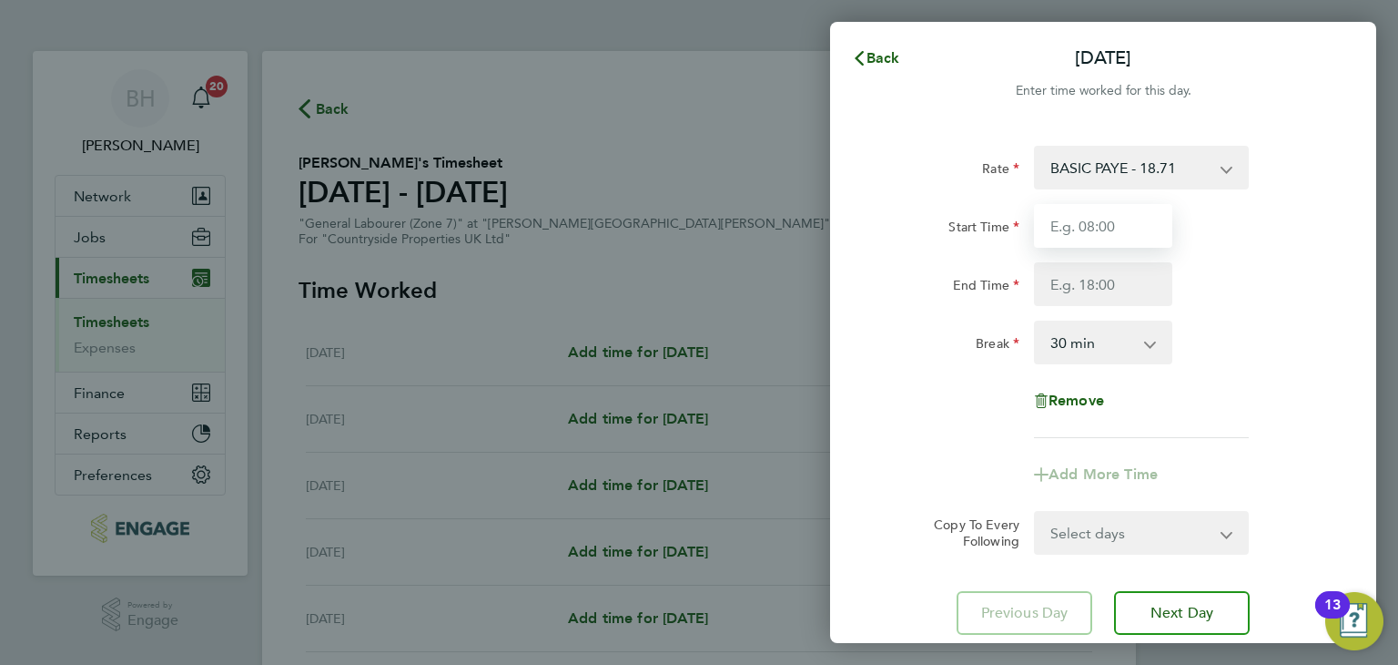
click at [1135, 220] on input "Start Time" at bounding box center [1103, 226] width 138 height 44
type input "07:30"
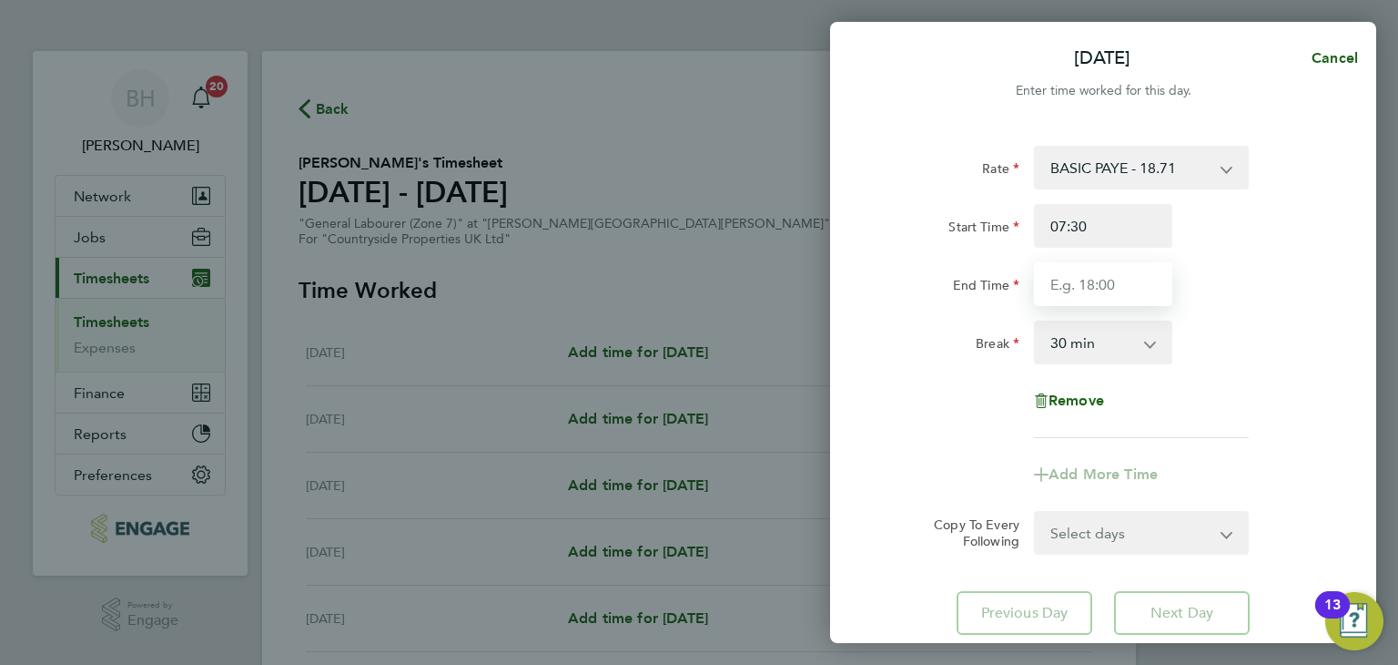
click at [1111, 281] on input "End Time" at bounding box center [1103, 284] width 138 height 44
type input "17:00"
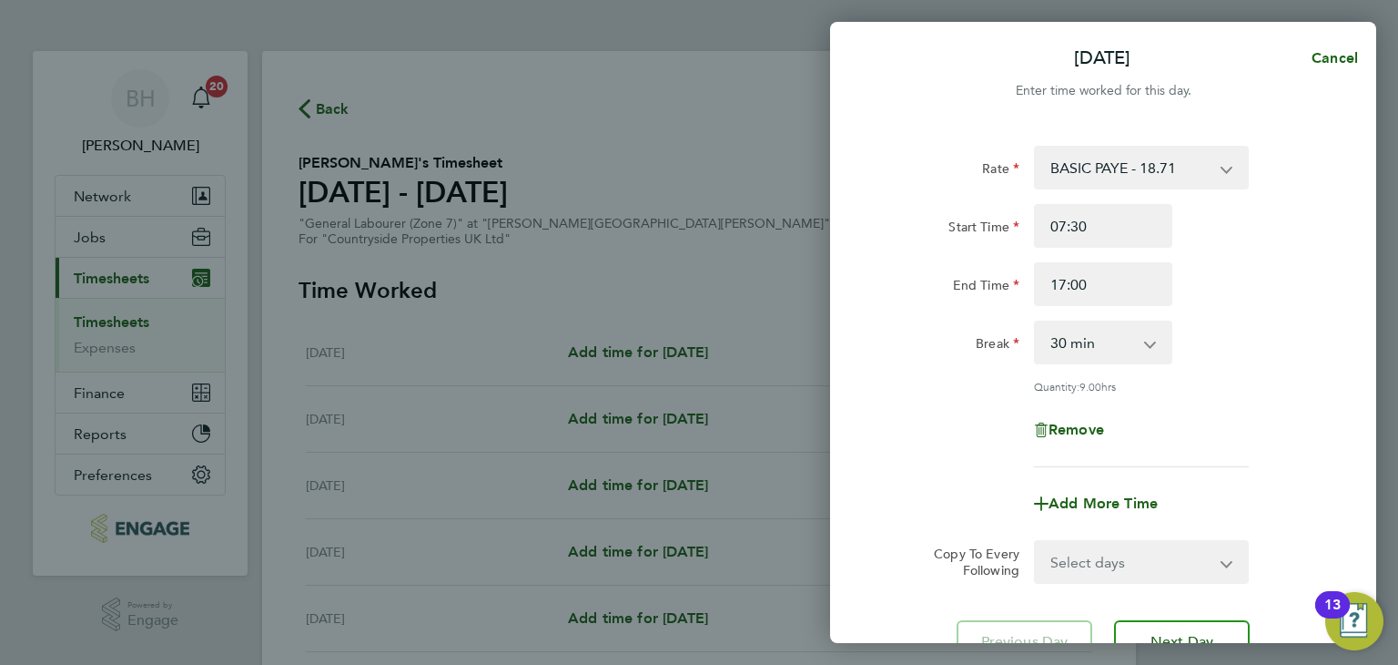
click at [1263, 389] on div "Rate BASIC PAYE - 18.71 Start Time 07:30 End Time 17:00 Break 0 min 15 min 30 m…" at bounding box center [1103, 306] width 444 height 321
click at [1193, 566] on select "Select days Day Weekday (Mon-Fri) Weekend (Sat-Sun) [DATE] [DATE] [DATE] [DATE]…" at bounding box center [1131, 562] width 191 height 40
select select "WEEKDAY"
click at [1036, 542] on select "Select days Day Weekday (Mon-Fri) Weekend (Sat-Sun) [DATE] [DATE] [DATE] [DATE]…" at bounding box center [1131, 562] width 191 height 40
select select "[DATE]"
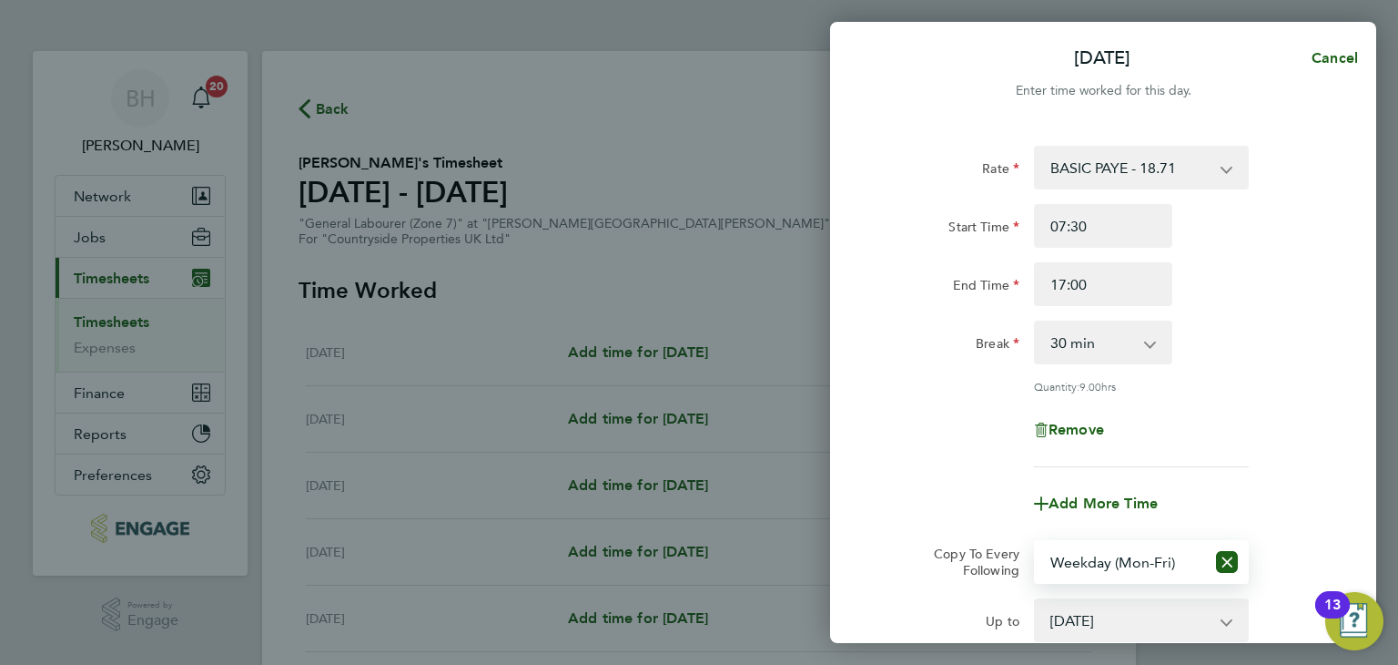
click at [1210, 362] on div "Break 0 min 15 min 30 min 45 min 60 min 75 min 90 min" at bounding box center [1103, 342] width 459 height 44
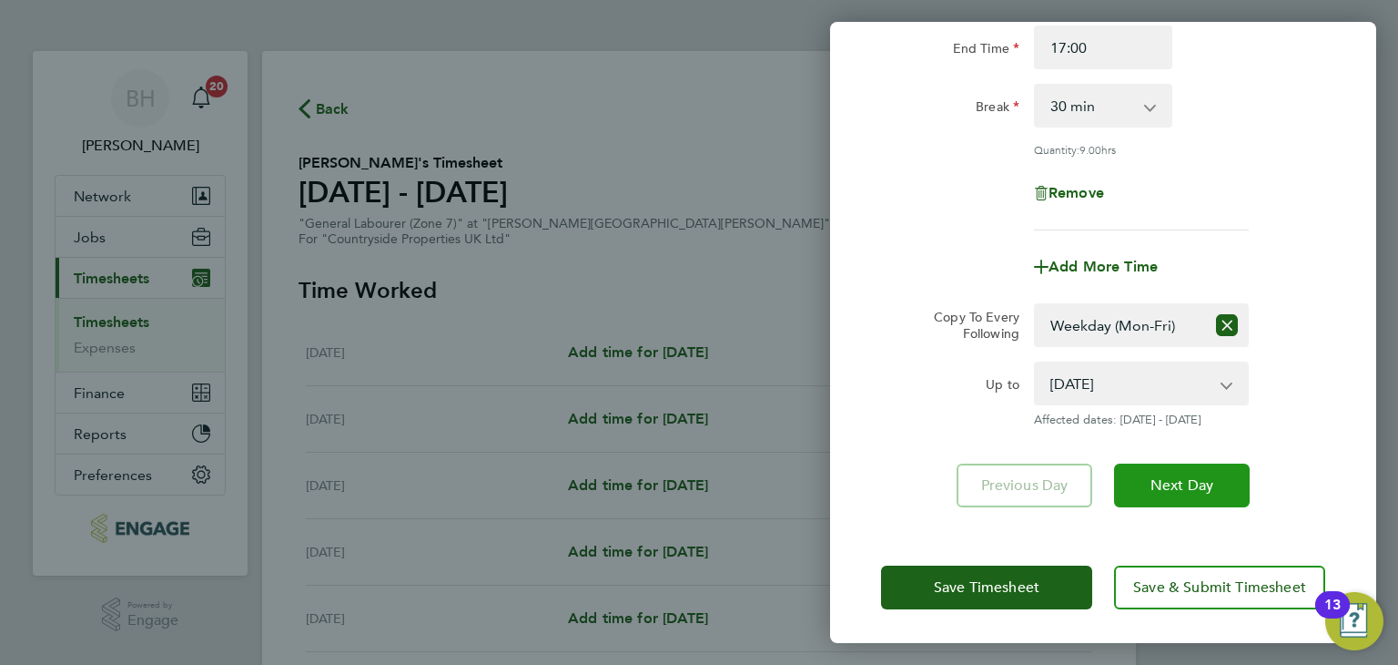
click at [1175, 471] on button "Next Day" at bounding box center [1182, 485] width 136 height 44
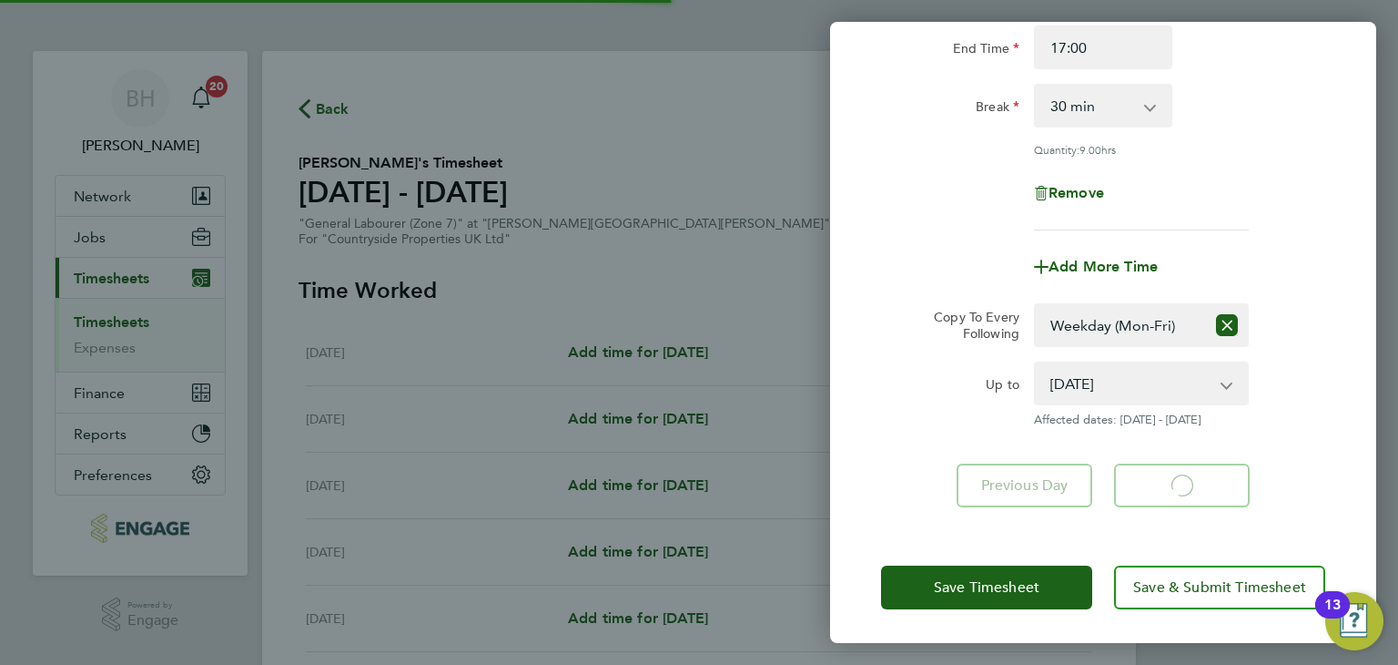
select select "30"
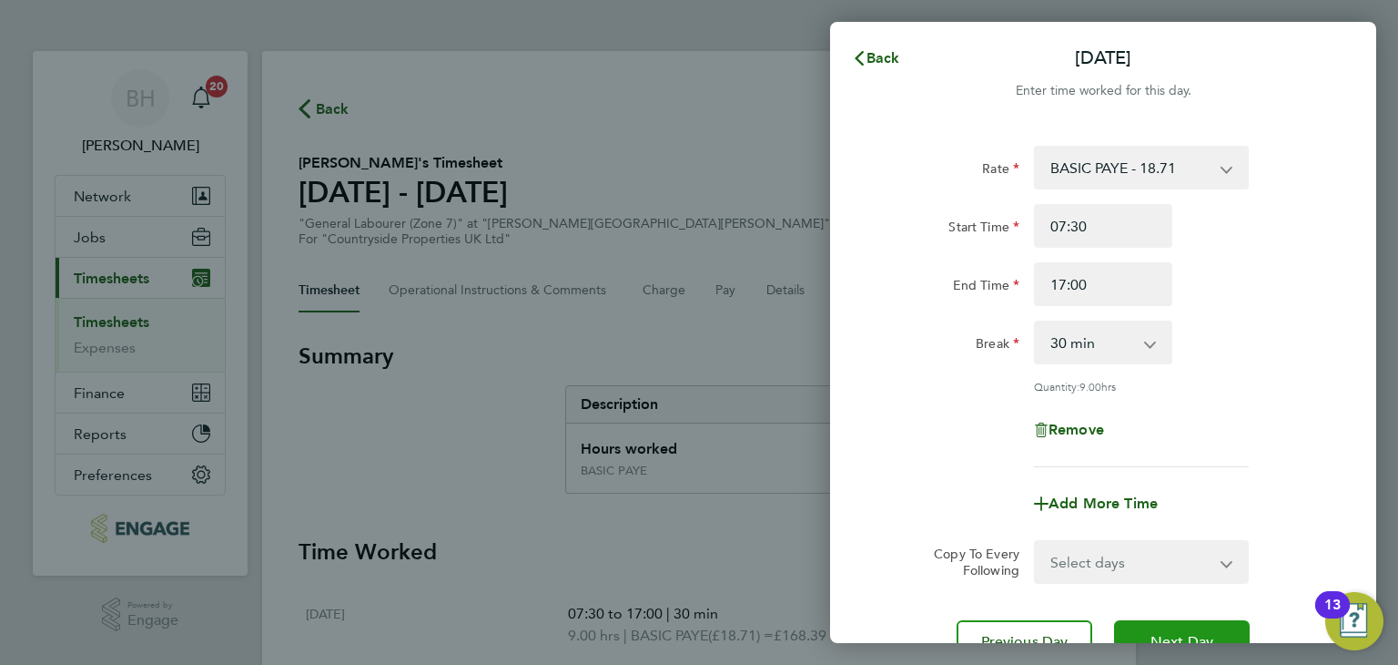
click at [1158, 641] on span "Next Day" at bounding box center [1182, 642] width 63 height 18
select select "30"
click at [1158, 641] on span "Next Day" at bounding box center [1182, 642] width 63 height 18
select select "30"
click at [1158, 641] on span "Next Day" at bounding box center [1182, 642] width 63 height 18
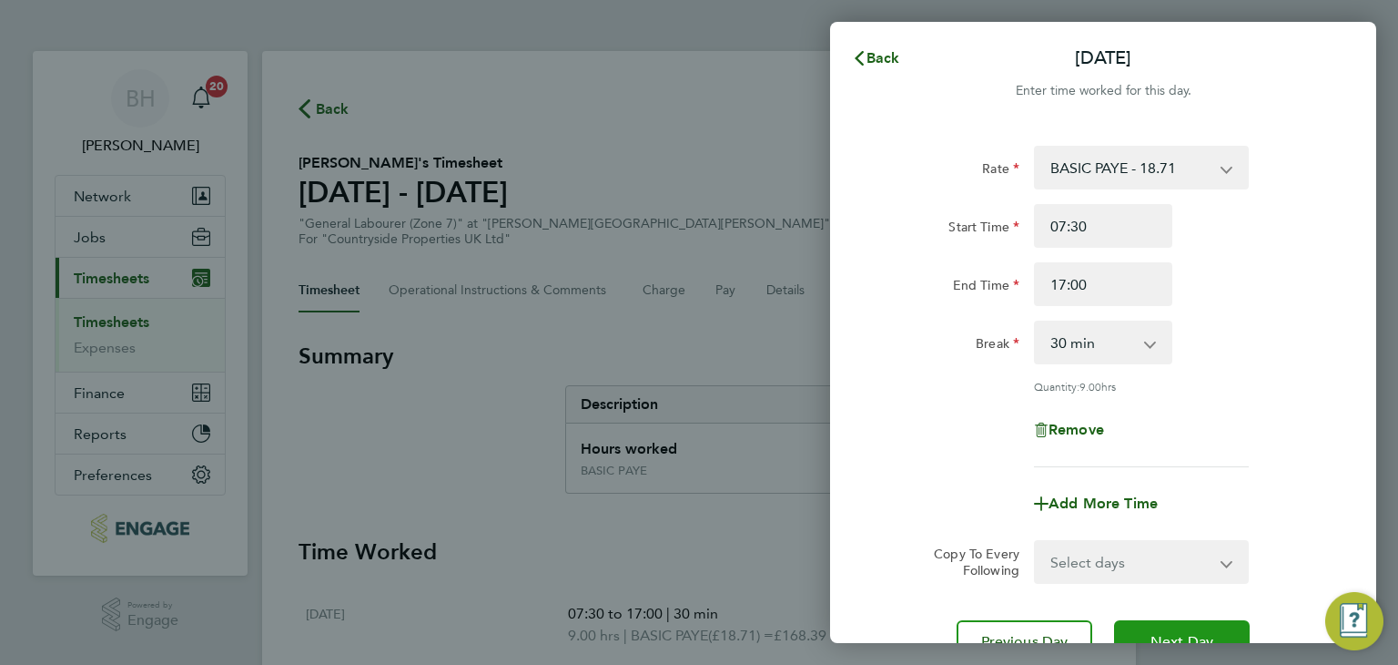
click at [1158, 641] on span "Next Day" at bounding box center [1182, 642] width 63 height 18
select select "30"
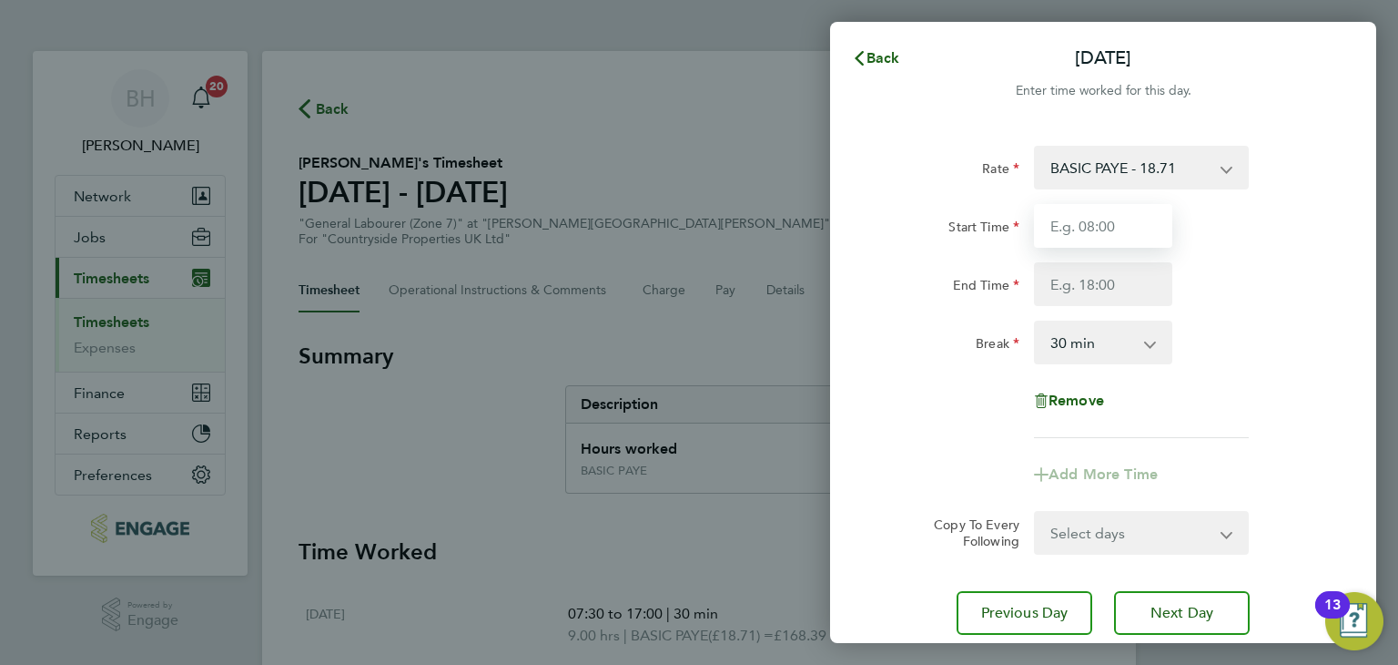
click at [1105, 227] on input "Start Time" at bounding box center [1103, 226] width 138 height 44
type input "07:30"
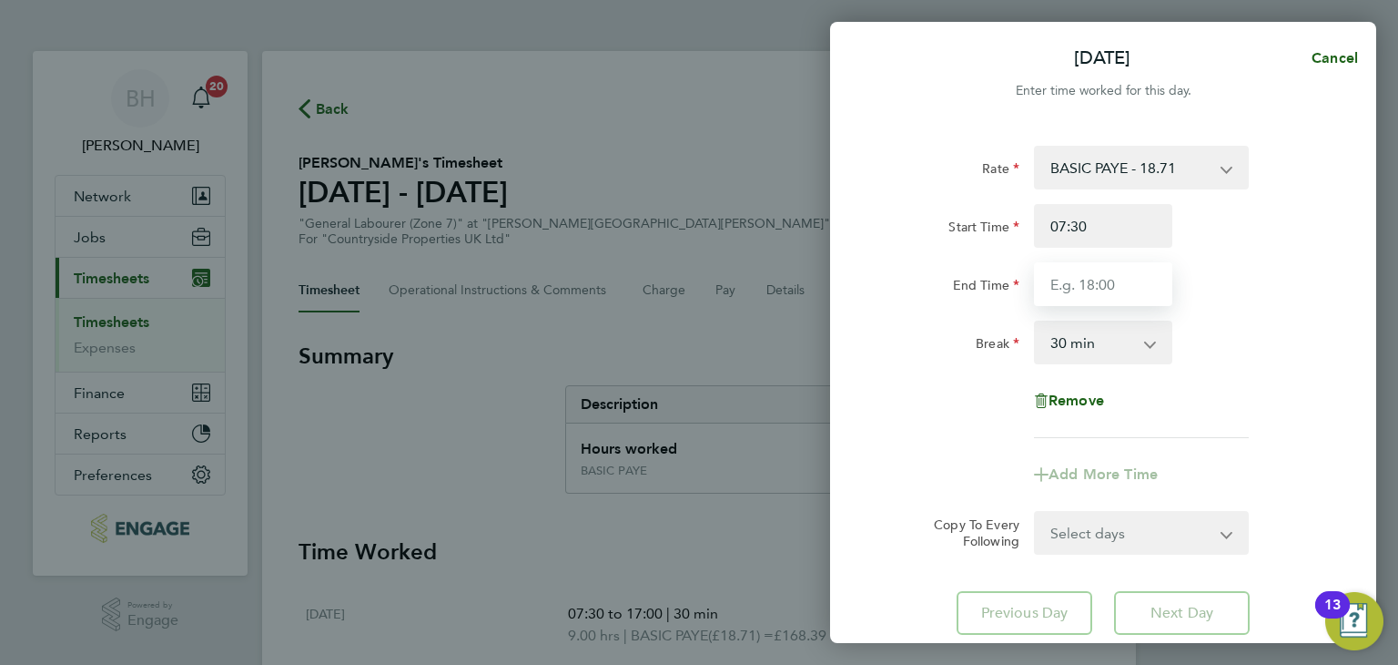
click at [1103, 275] on input "End Time" at bounding box center [1103, 284] width 138 height 44
type input "15:00"
click at [1329, 318] on div "Rate BASIC PAYE - 18.71 Start Time 07:30 End Time 15:00 Break 0 min 15 min 30 m…" at bounding box center [1103, 390] width 546 height 533
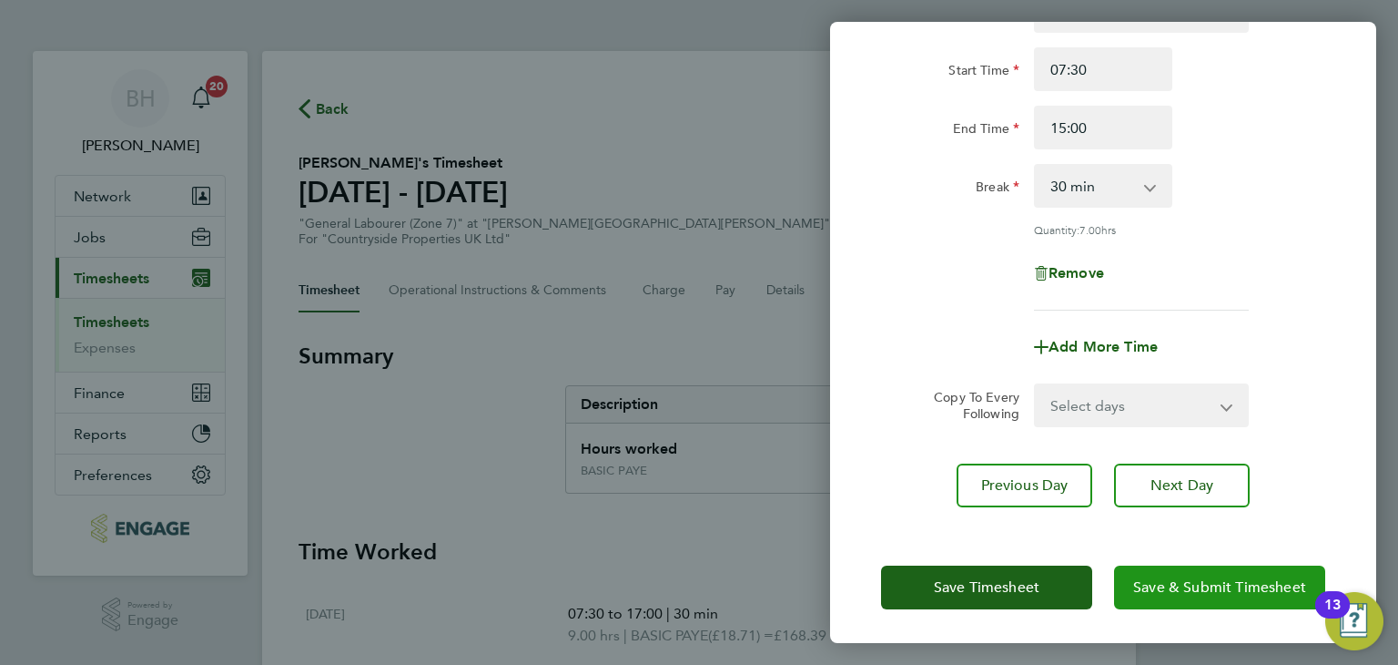
click at [1233, 570] on button "Save & Submit Timesheet" at bounding box center [1219, 587] width 211 height 44
